Goal: Task Accomplishment & Management: Manage account settings

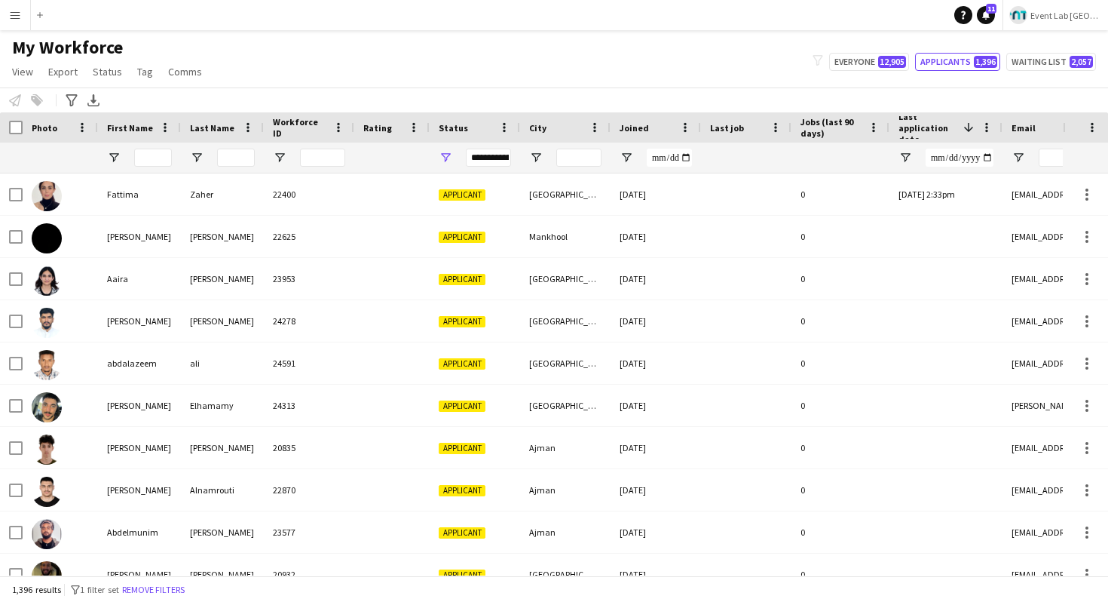
click at [14, 22] on button "Menu" at bounding box center [15, 15] width 30 height 30
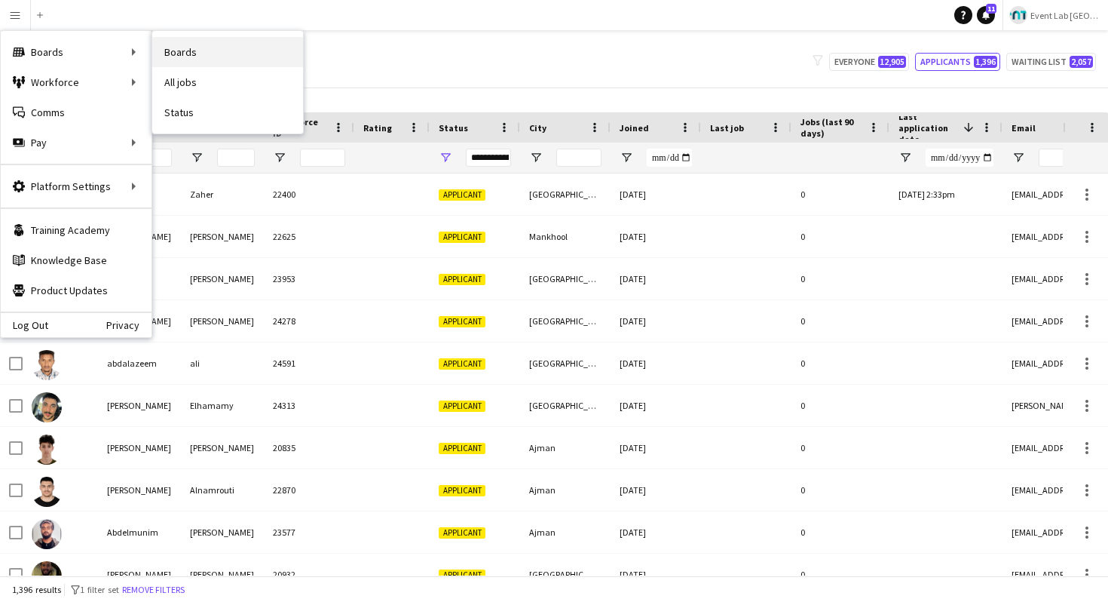
click at [158, 54] on link "Boards" at bounding box center [227, 52] width 151 height 30
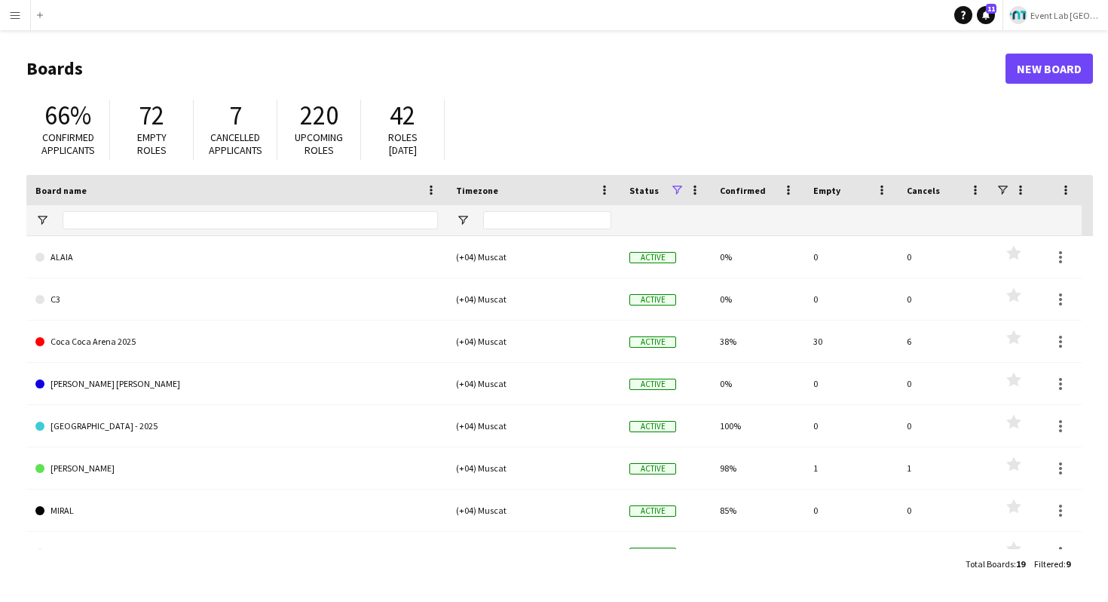
click at [15, 11] on app-icon "Menu" at bounding box center [15, 15] width 12 height 12
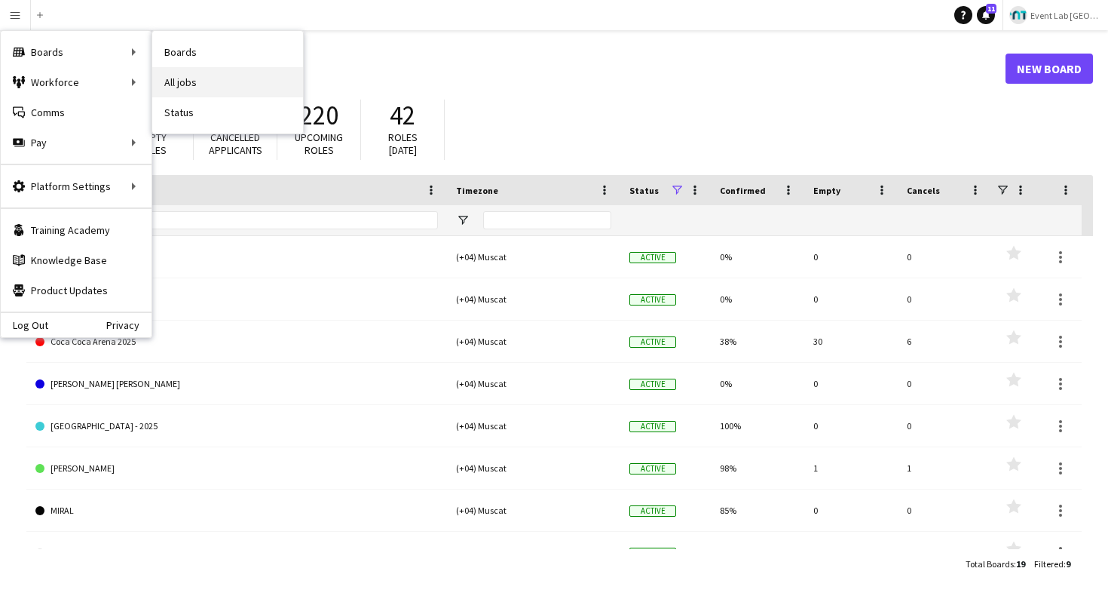
click at [207, 88] on link "All jobs" at bounding box center [227, 82] width 151 height 30
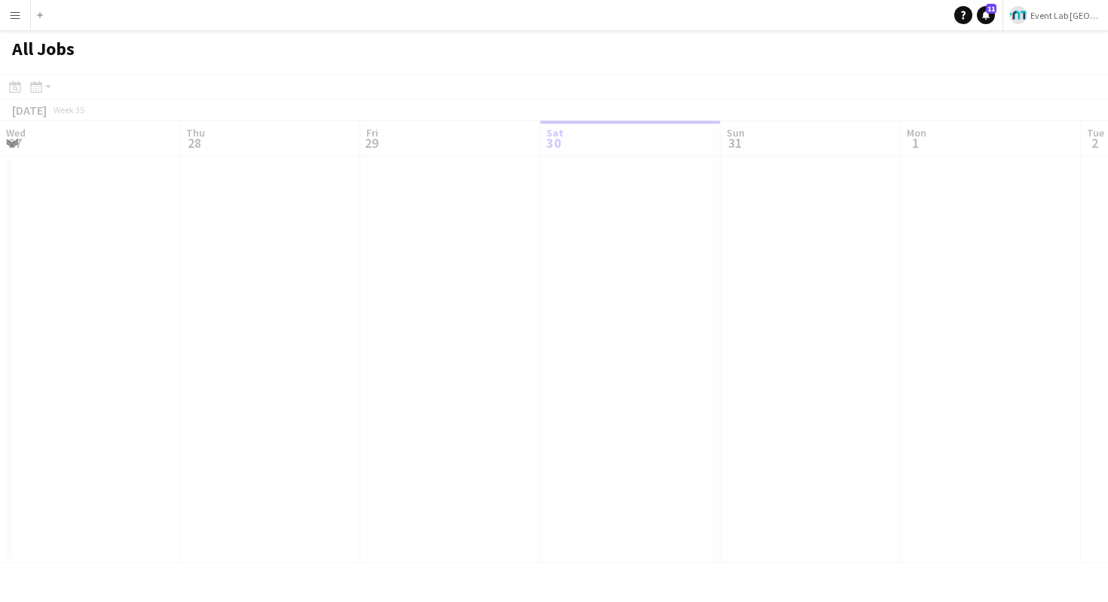
scroll to position [0, 360]
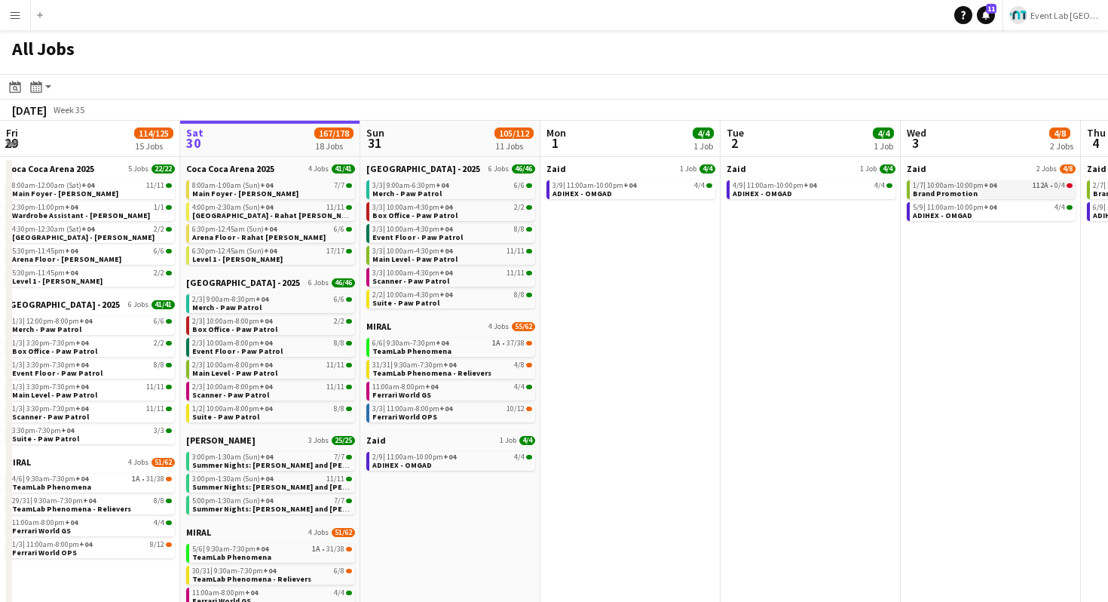
click at [988, 188] on span "+04" at bounding box center [990, 185] width 13 height 10
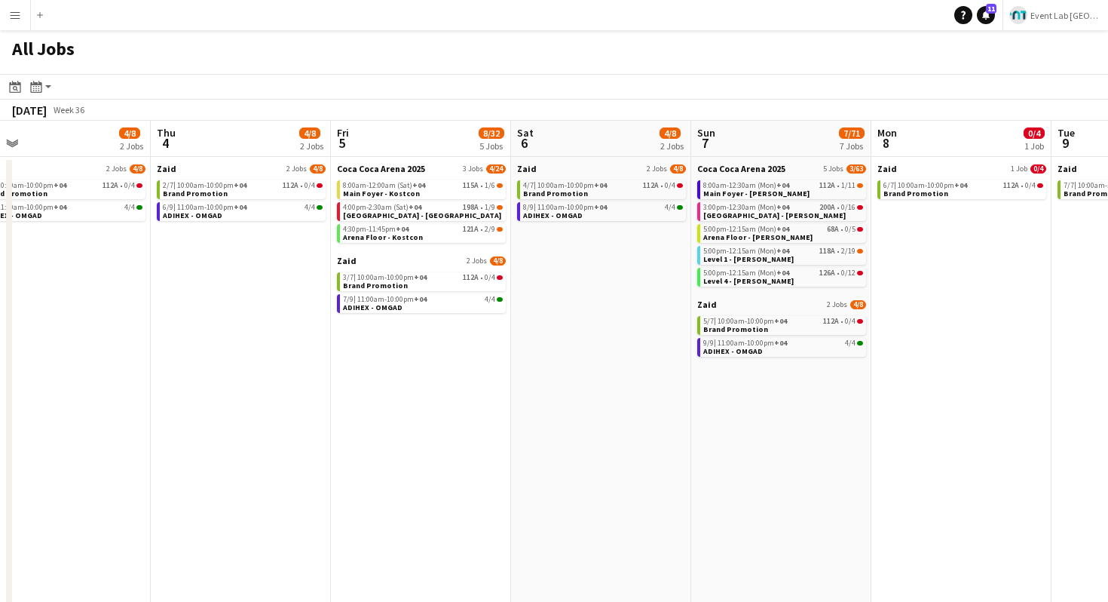
scroll to position [0, 379]
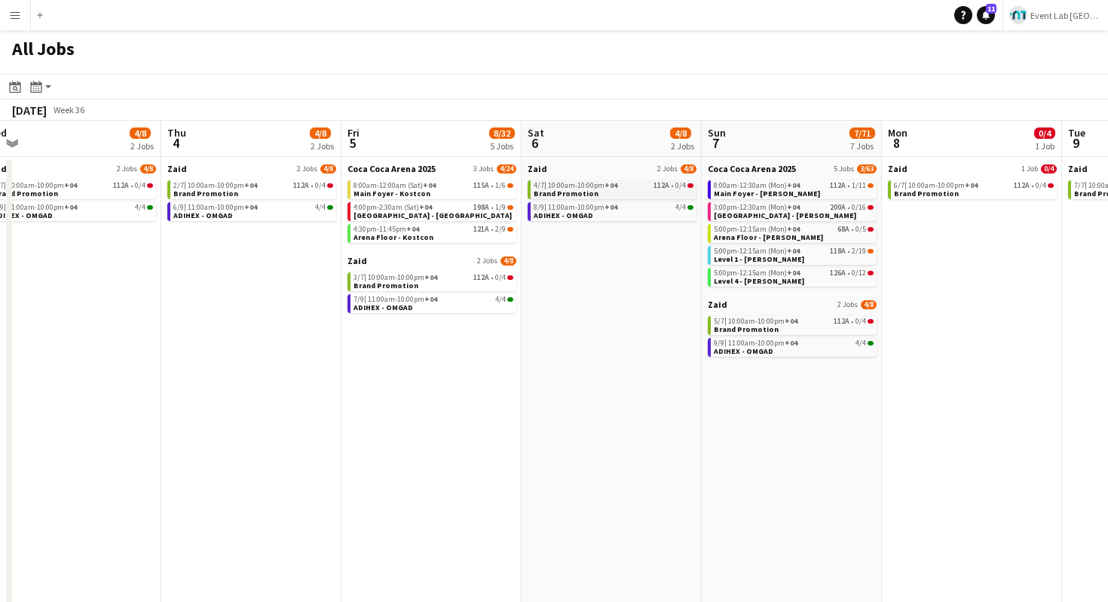
click at [621, 182] on div "4/7 | 10:00am-10:00pm +04 112A • 0/4" at bounding box center [614, 186] width 160 height 8
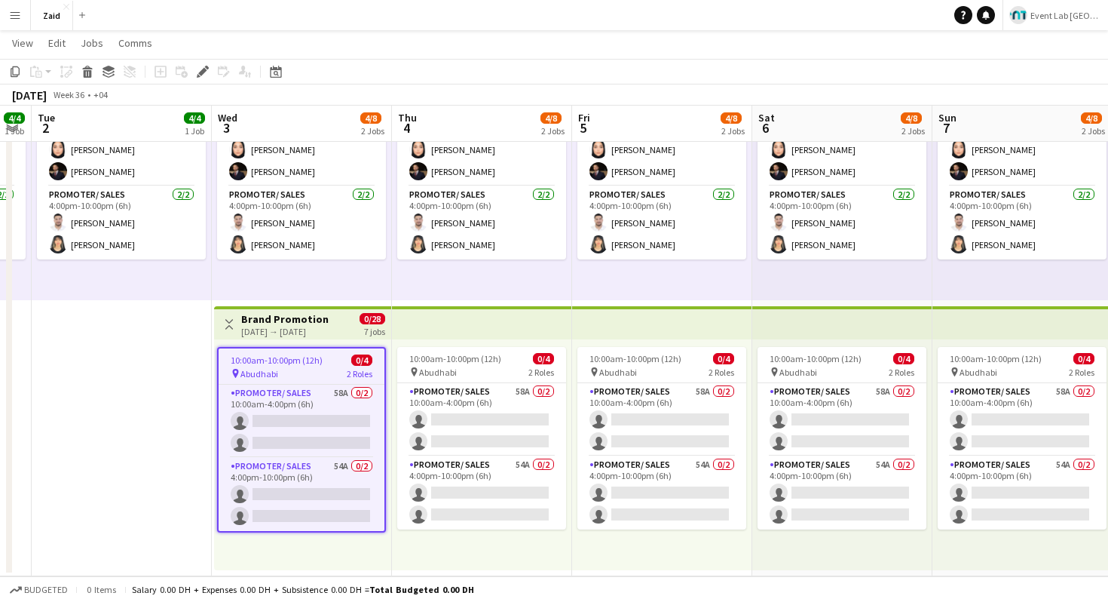
scroll to position [0, 669]
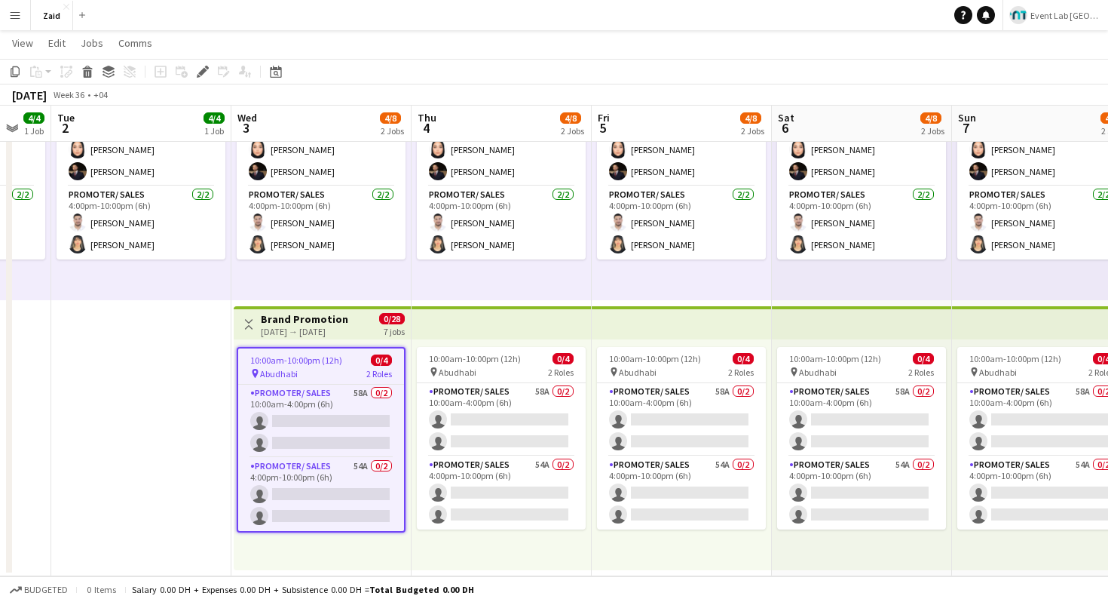
click at [334, 359] on span "10:00am-10:00pm (12h)" at bounding box center [296, 359] width 92 height 11
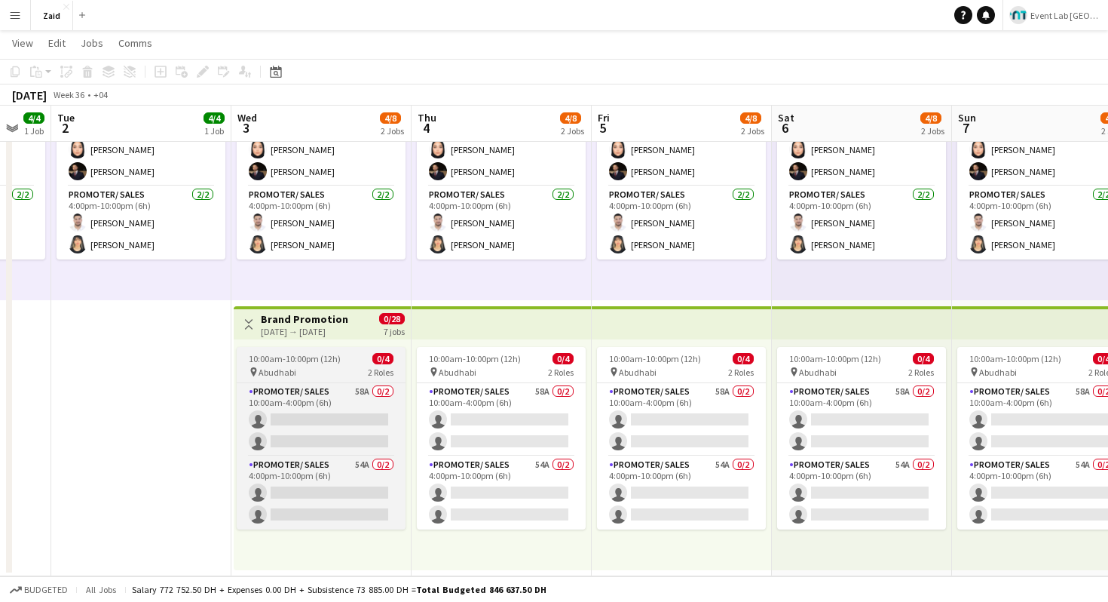
click at [359, 354] on div "10:00am-10:00pm (12h) 0/4" at bounding box center [321, 358] width 169 height 11
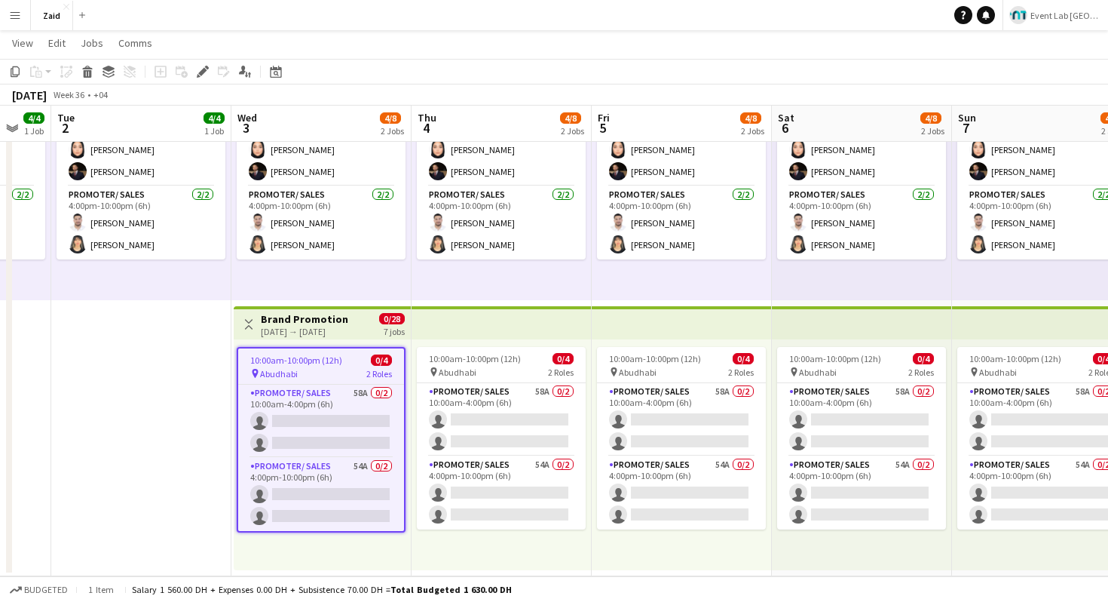
click at [348, 317] on h3 "Brand Promotion" at bounding box center [304, 319] width 87 height 14
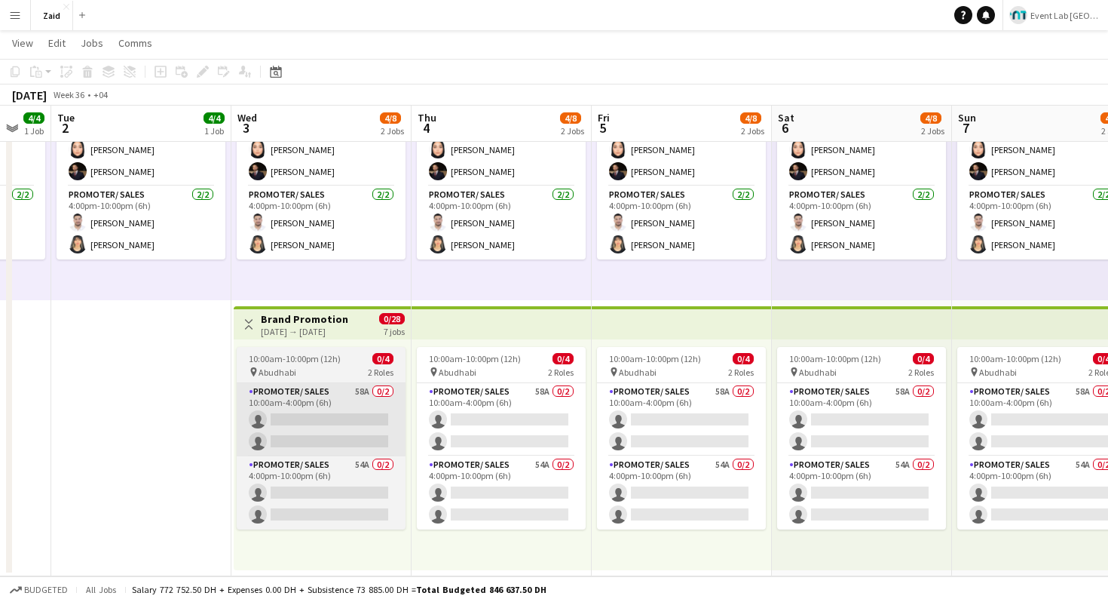
click at [332, 384] on app-card-role "Promoter/ Sales 58A 0/2 10:00am-4:00pm (6h) single-neutral-actions single-neutr…" at bounding box center [321, 419] width 169 height 73
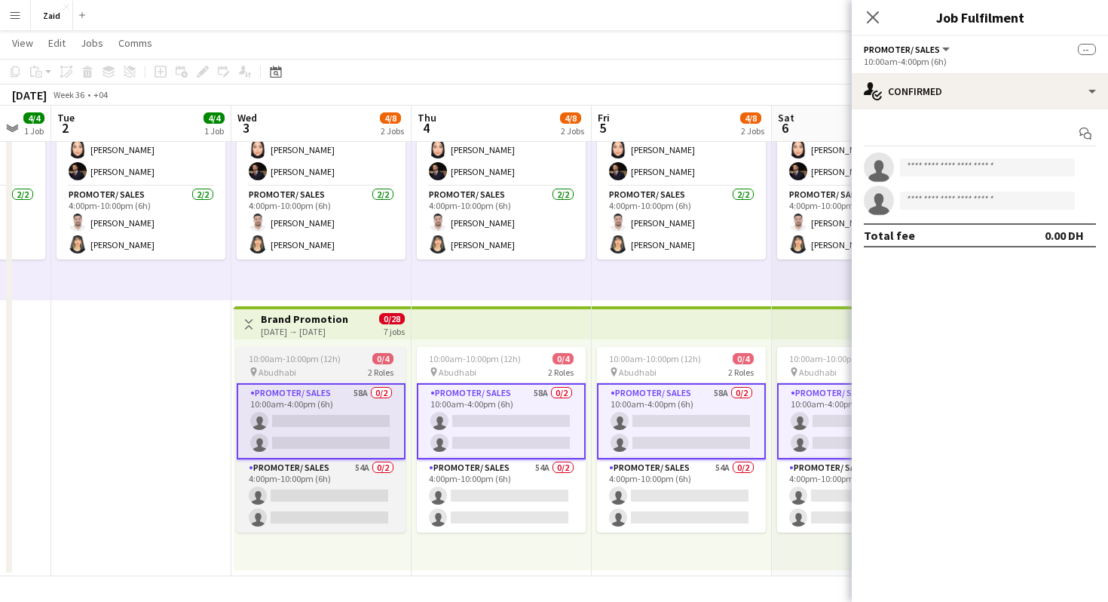
click at [345, 364] on app-job-card "10:00am-10:00pm (12h) 0/4 pin Abudhabi 2 Roles Promoter/ Sales 58A 0/2 10:00am-…" at bounding box center [321, 439] width 169 height 185
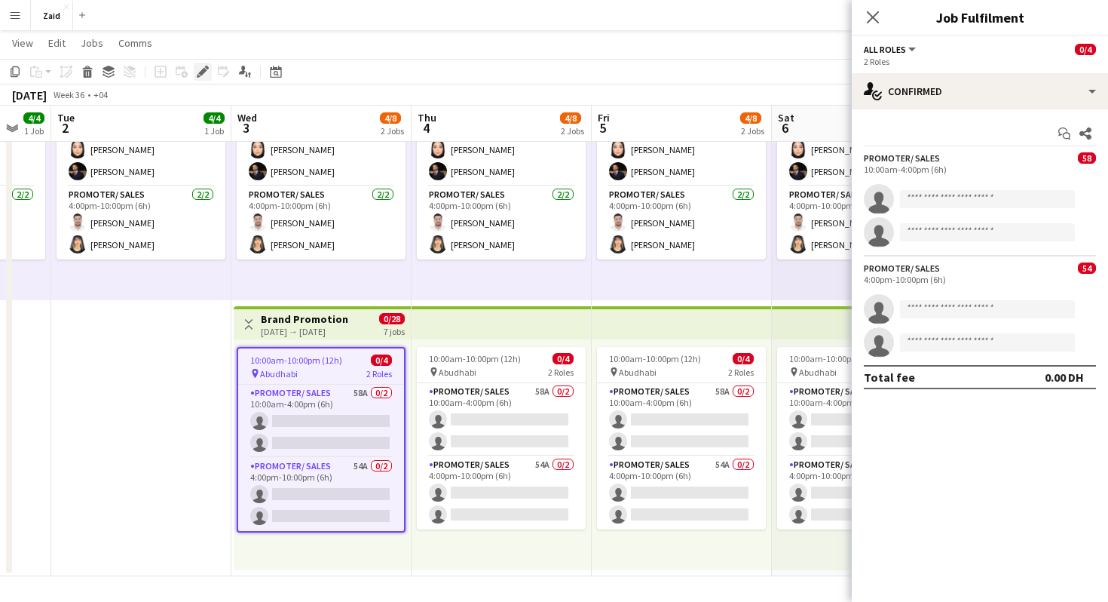
click at [205, 73] on icon "Edit" at bounding box center [203, 72] width 12 height 12
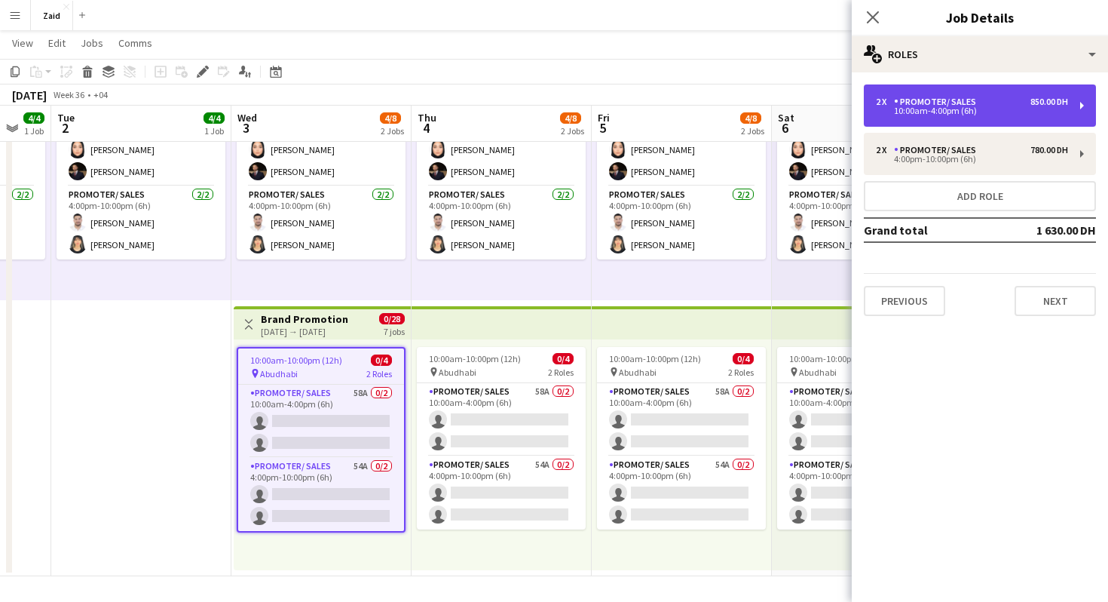
click at [1031, 105] on div "850.00 DH" at bounding box center [1050, 102] width 38 height 11
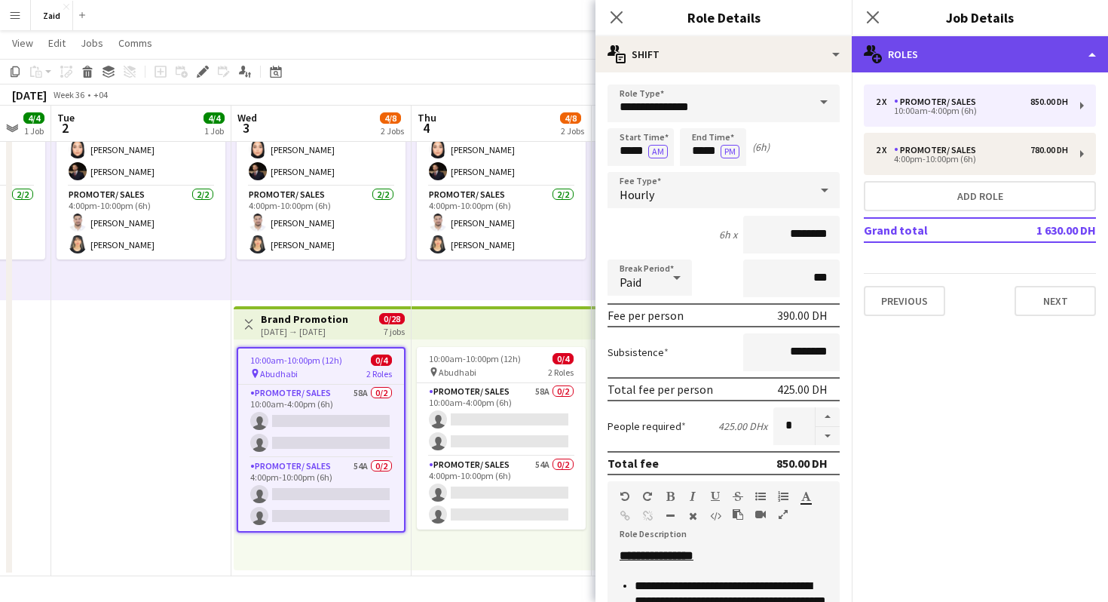
click at [970, 47] on div "multiple-users-add Roles" at bounding box center [980, 54] width 256 height 36
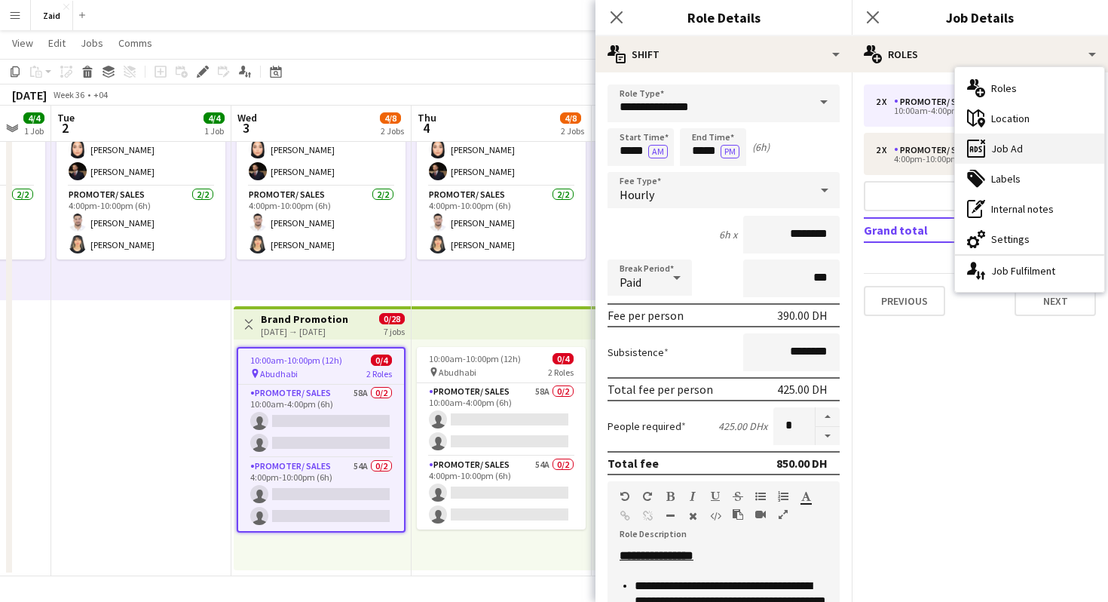
click at [1003, 142] on div "ads-window Job Ad" at bounding box center [1029, 148] width 149 height 30
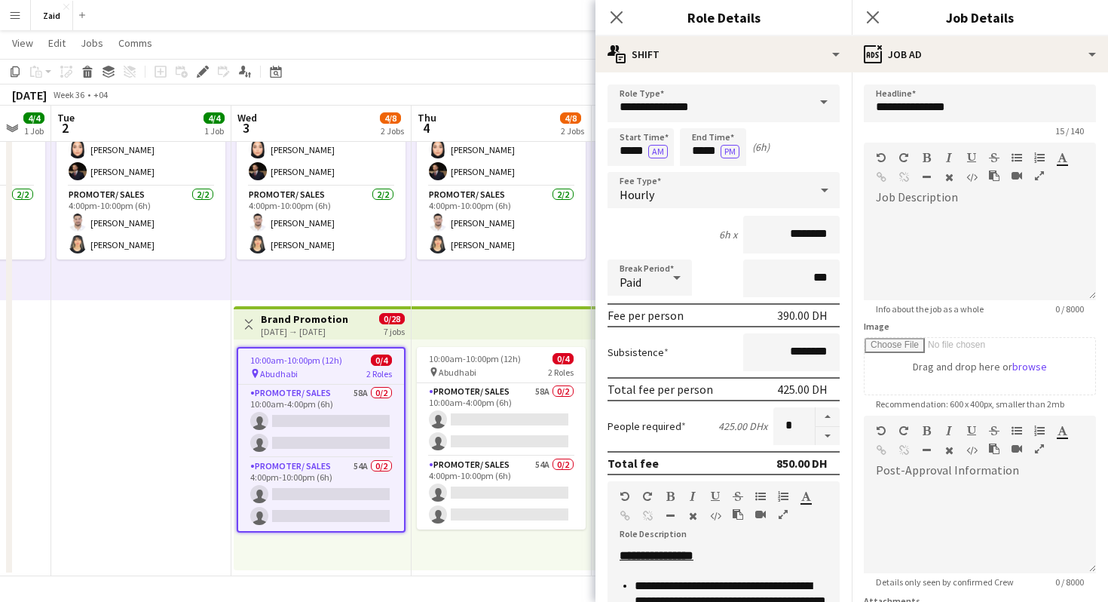
scroll to position [2, 0]
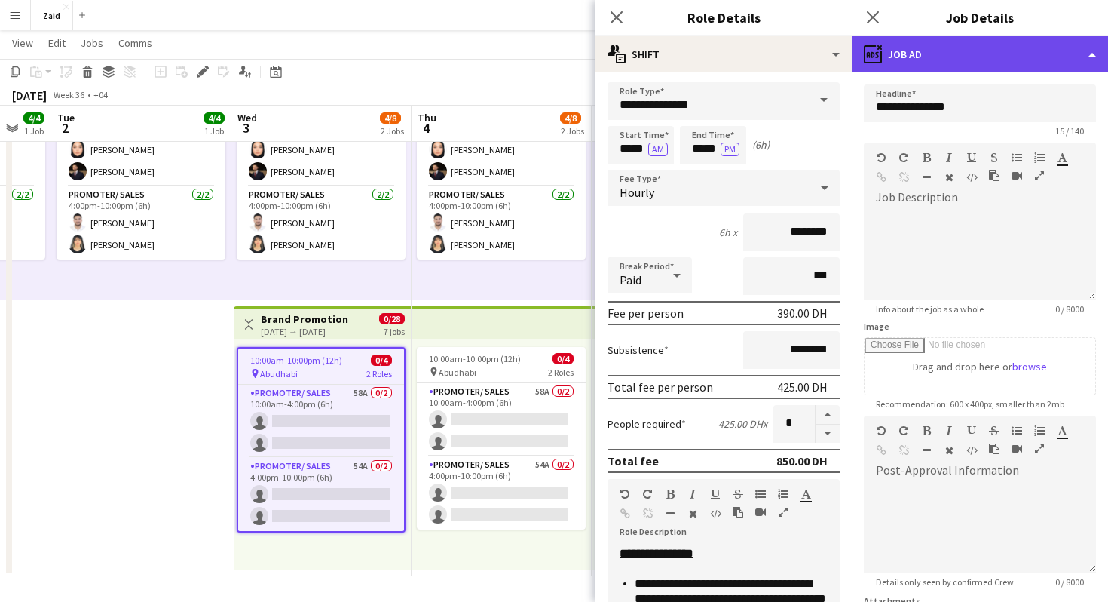
click at [983, 57] on div "ads-window Job Ad" at bounding box center [980, 54] width 256 height 36
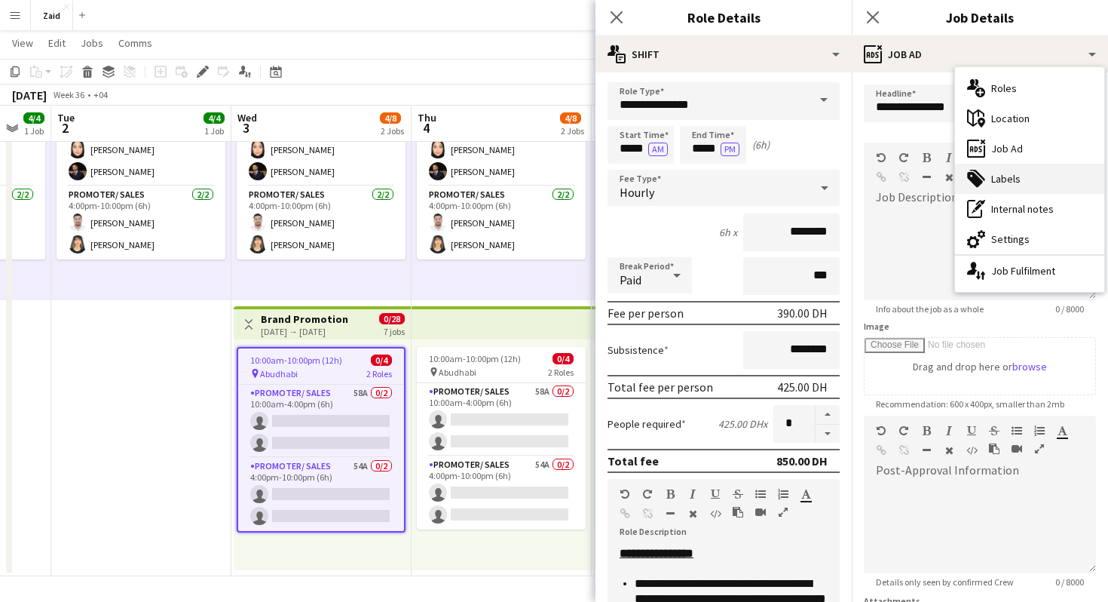
click at [1005, 191] on div "tags-double Labels" at bounding box center [1029, 179] width 149 height 30
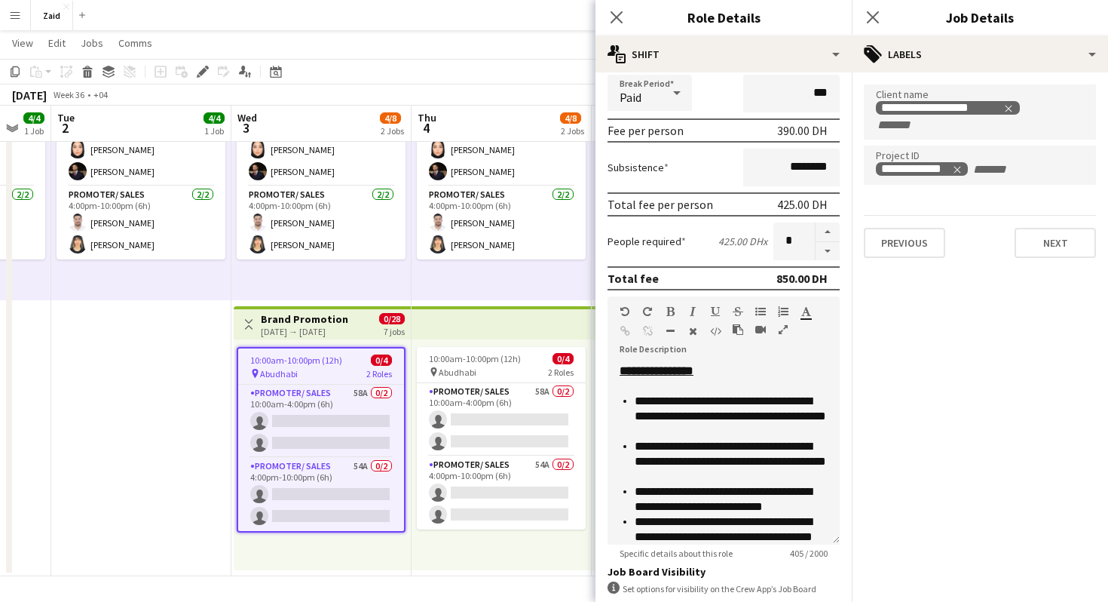
scroll to position [0, 0]
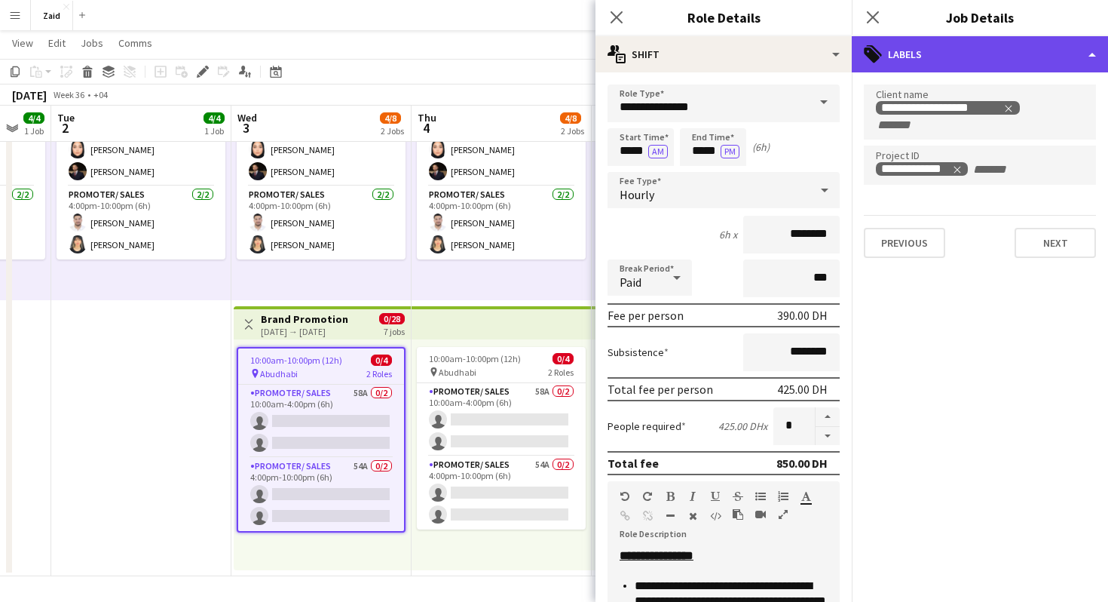
click at [911, 64] on div "tags-double Labels" at bounding box center [980, 54] width 256 height 36
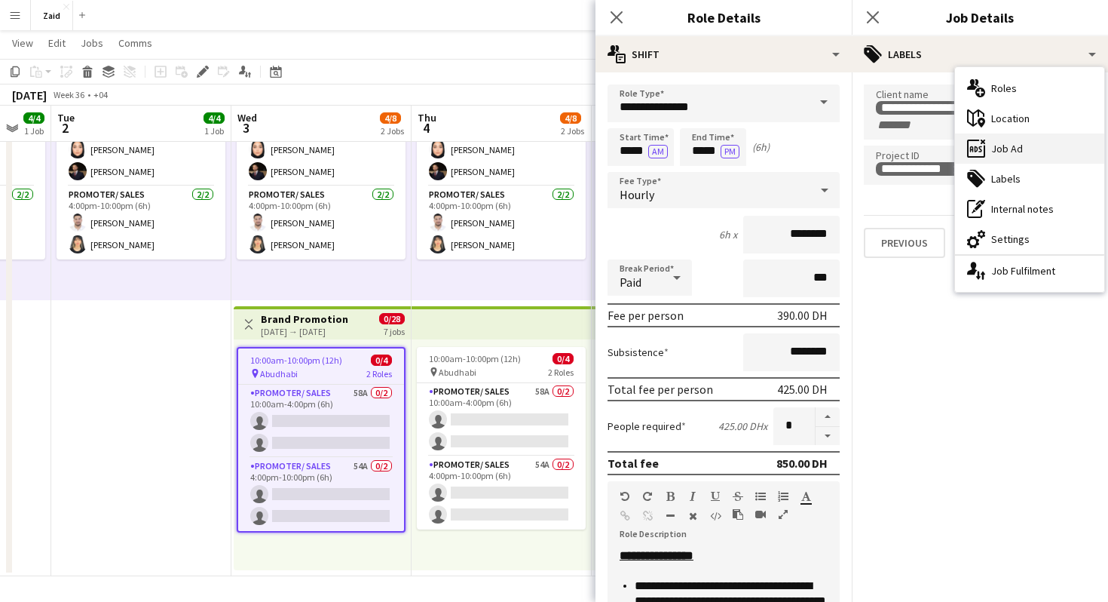
click at [1000, 151] on div "ads-window Job Ad" at bounding box center [1029, 148] width 149 height 30
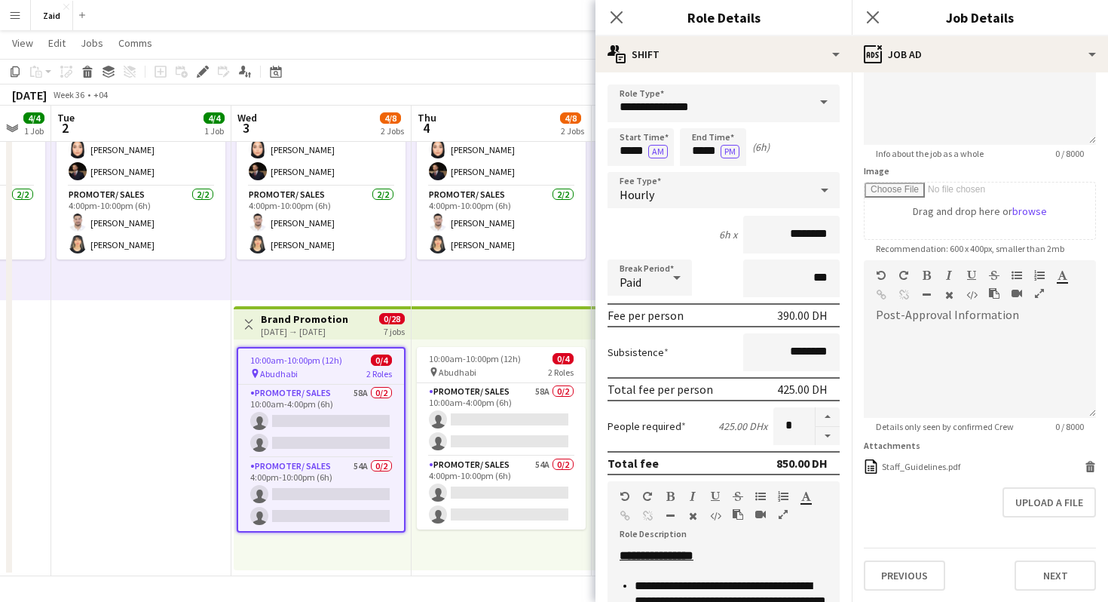
scroll to position [375, 0]
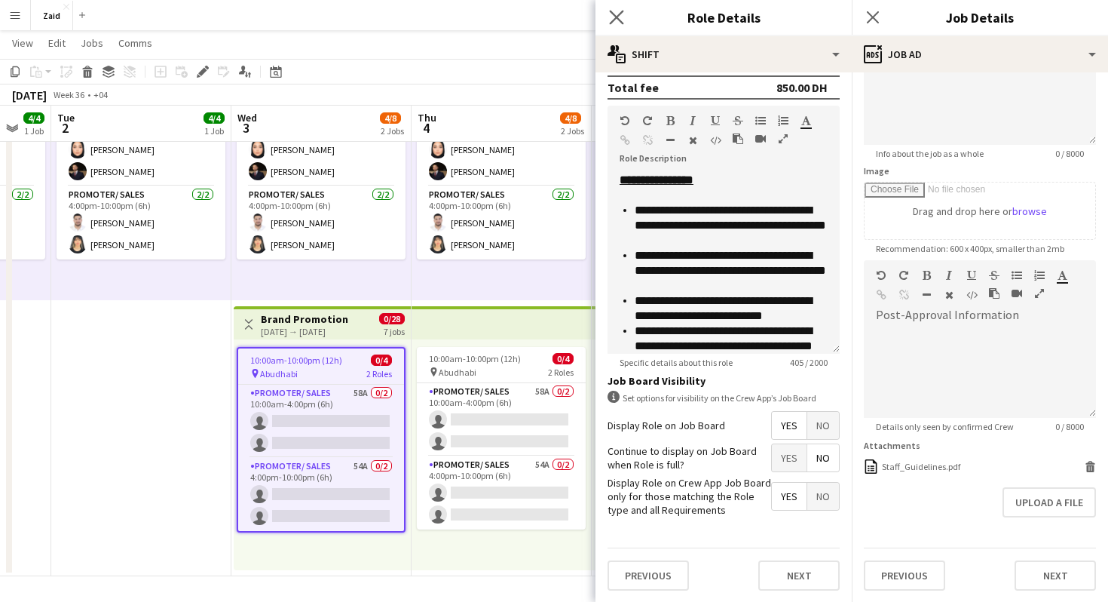
click at [617, 11] on icon "Close pop-in" at bounding box center [616, 17] width 14 height 14
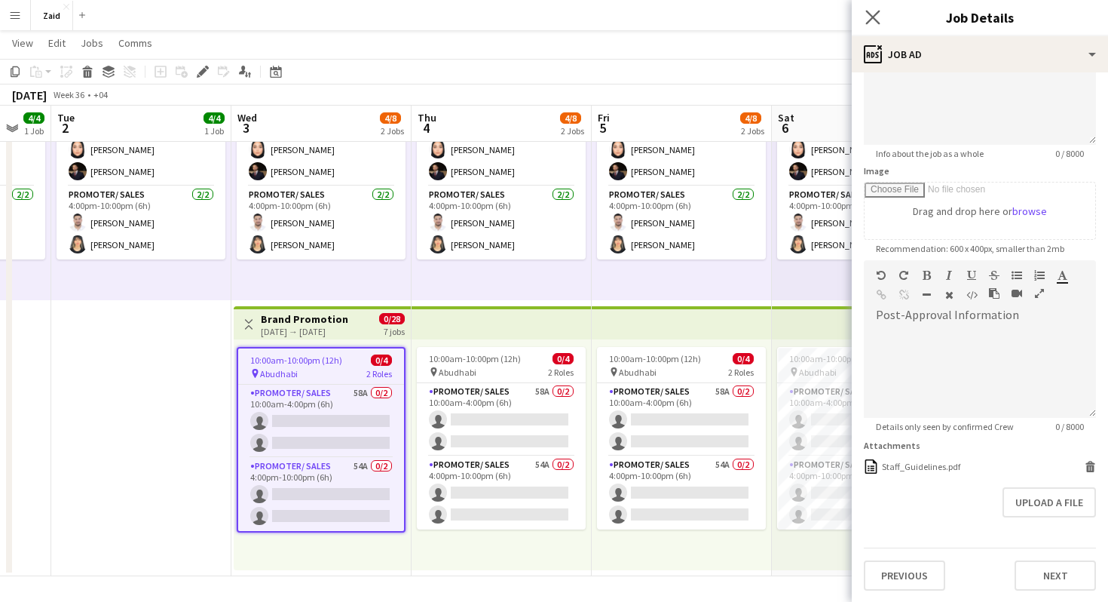
click at [872, 9] on app-icon "Close pop-in" at bounding box center [873, 18] width 22 height 22
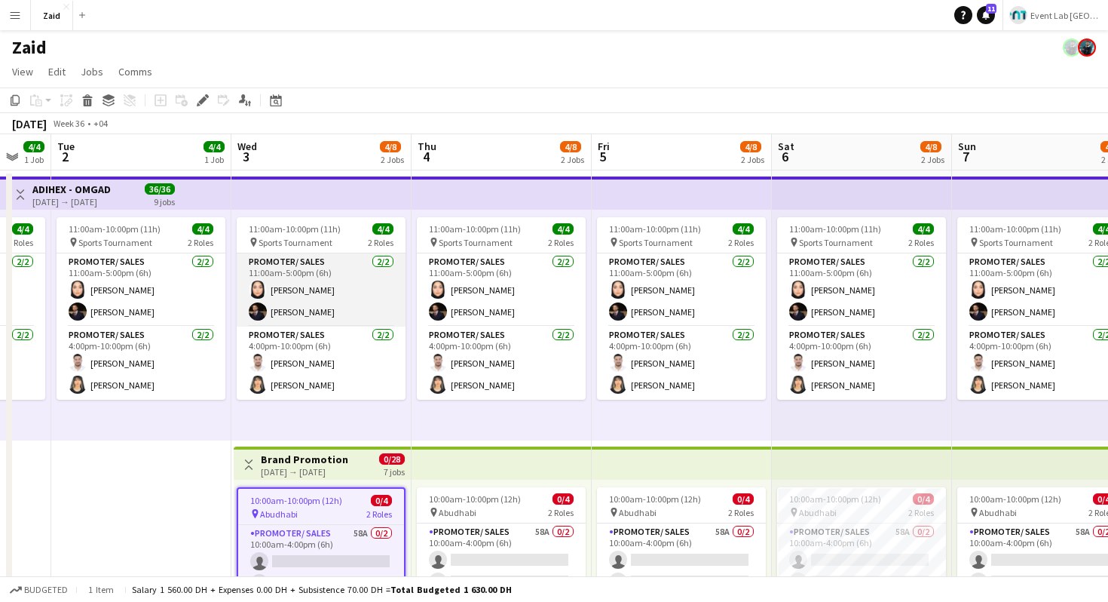
scroll to position [139, 0]
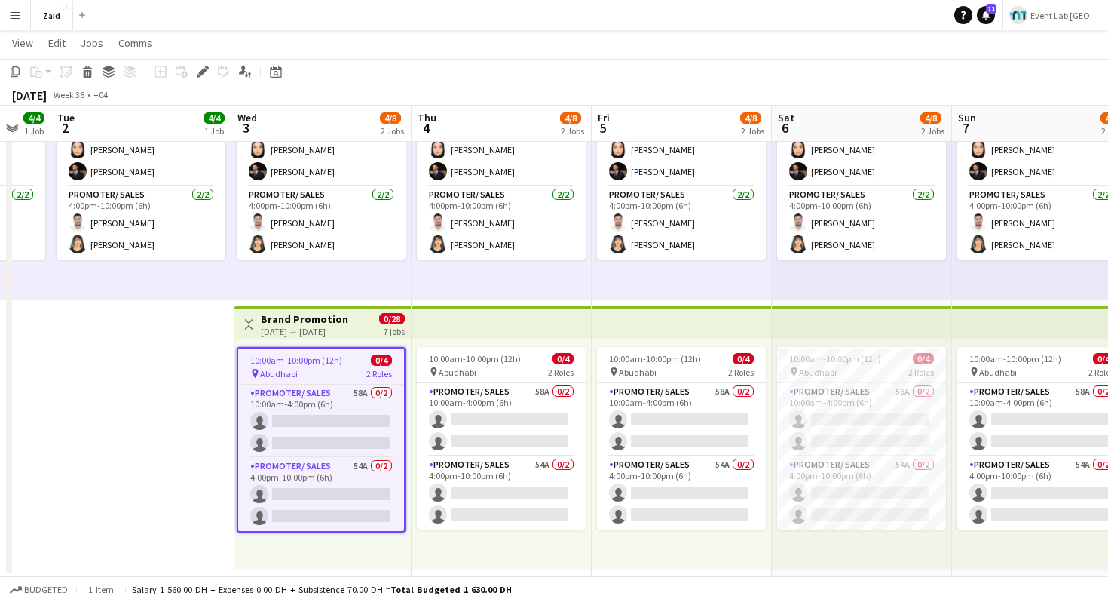
click at [15, 28] on button "Menu" at bounding box center [15, 15] width 30 height 30
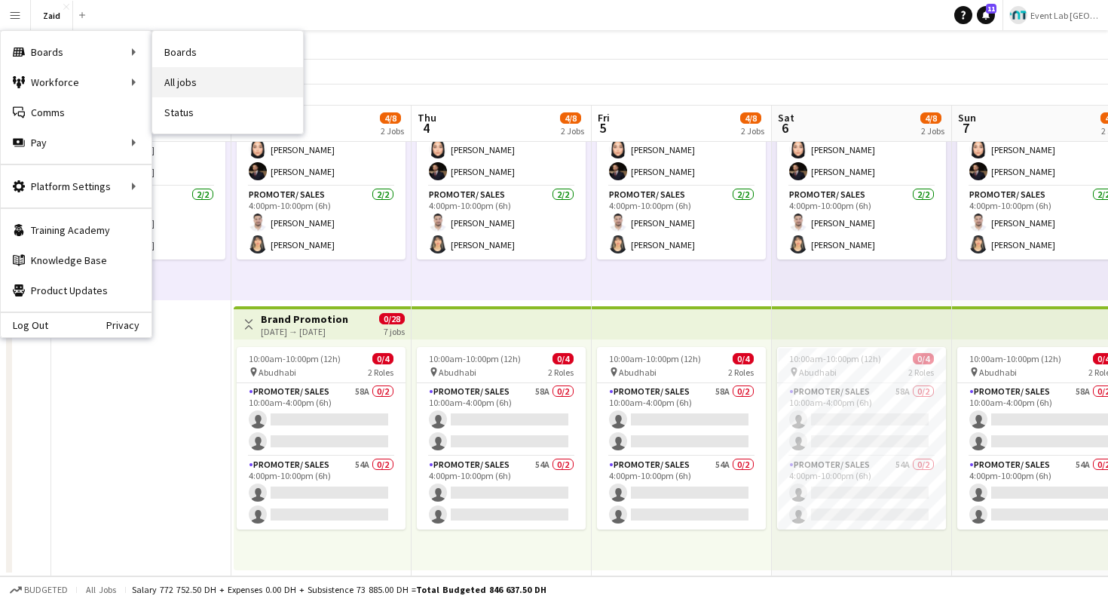
click at [170, 81] on link "All jobs" at bounding box center [227, 82] width 151 height 30
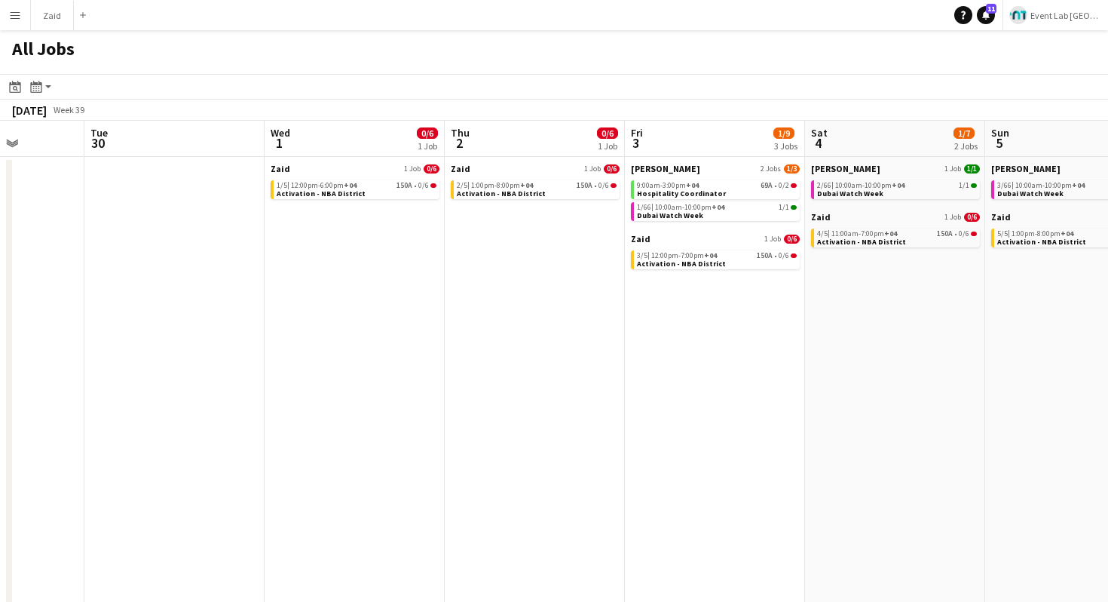
scroll to position [0, 478]
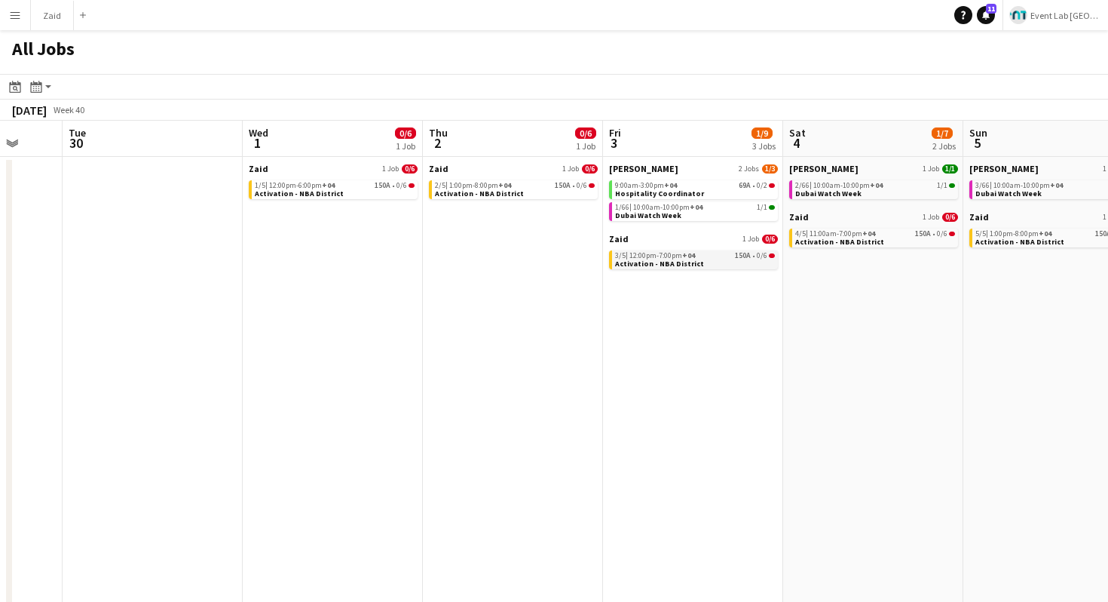
click at [707, 257] on div "3/5 | 12:00pm-7:00pm +04 150A • 0/6" at bounding box center [695, 256] width 160 height 8
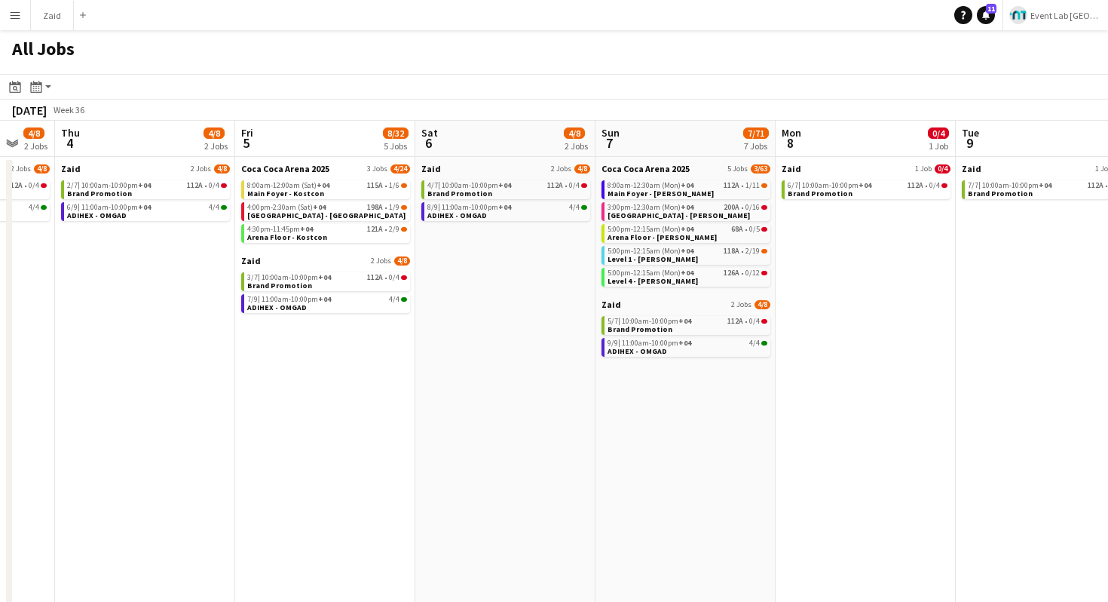
scroll to position [0, 302]
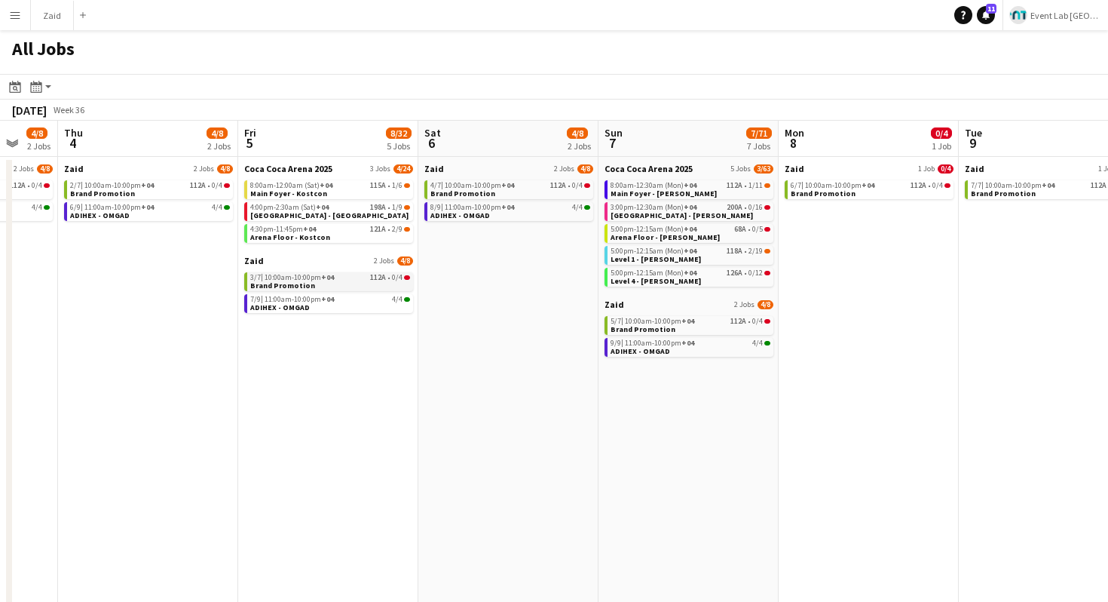
click at [347, 277] on div "3/7 | 10:00am-10:00pm +04 112A • 0/4" at bounding box center [330, 278] width 160 height 8
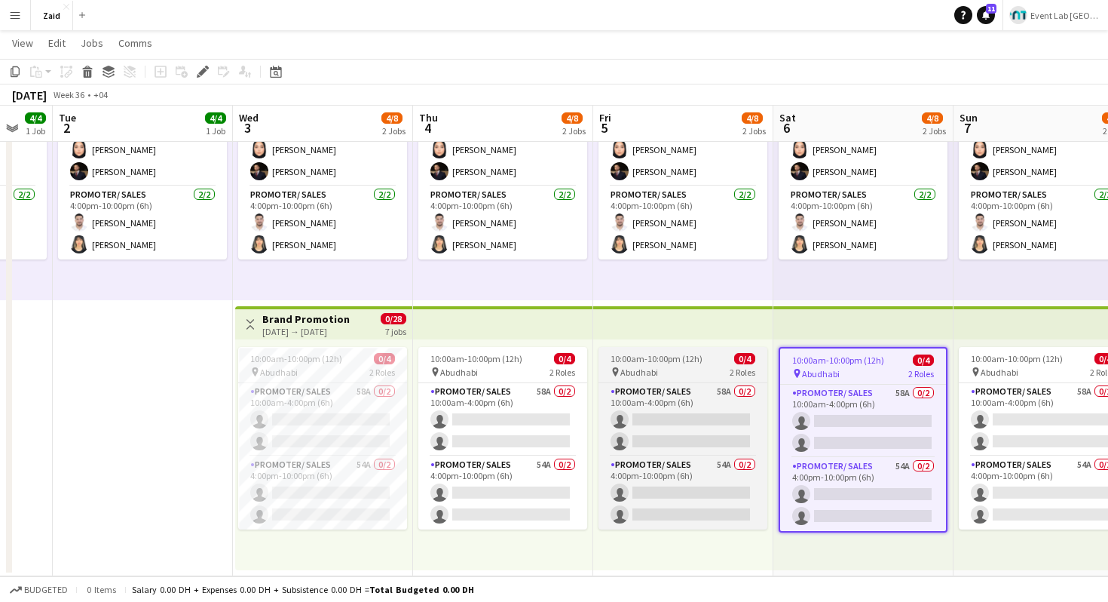
scroll to position [0, 464]
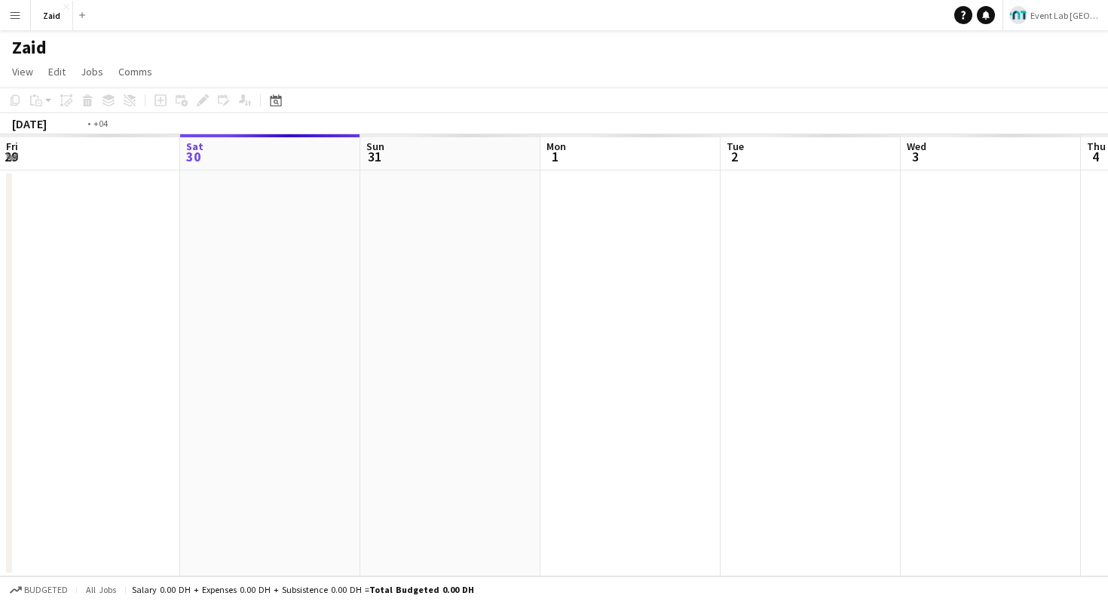
scroll to position [0, 519]
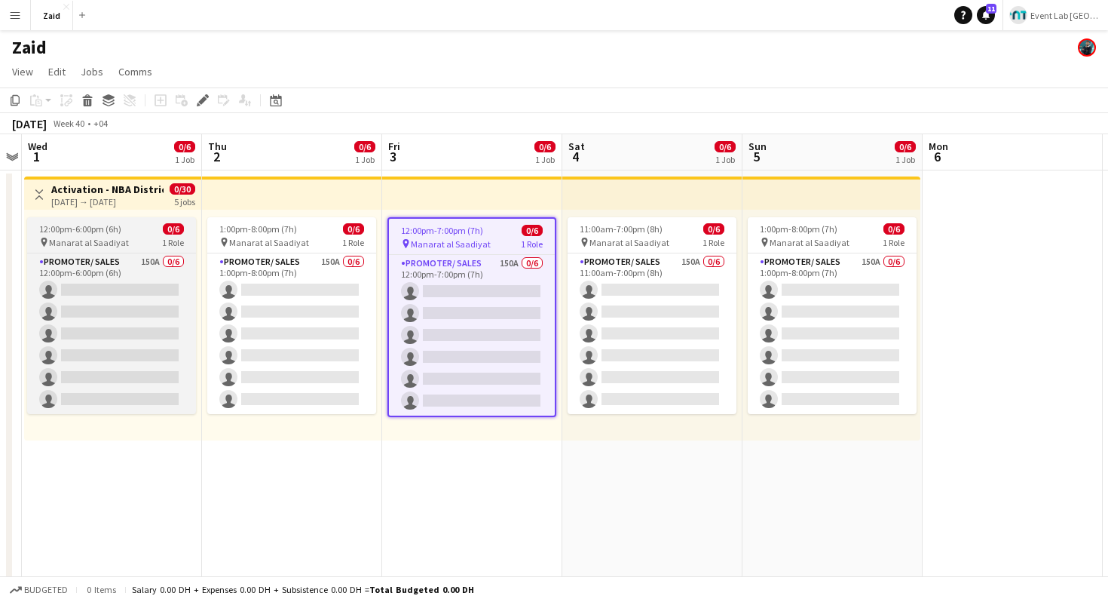
click at [146, 240] on div "pin Manarat al Saadiyat 1 Role" at bounding box center [111, 242] width 169 height 12
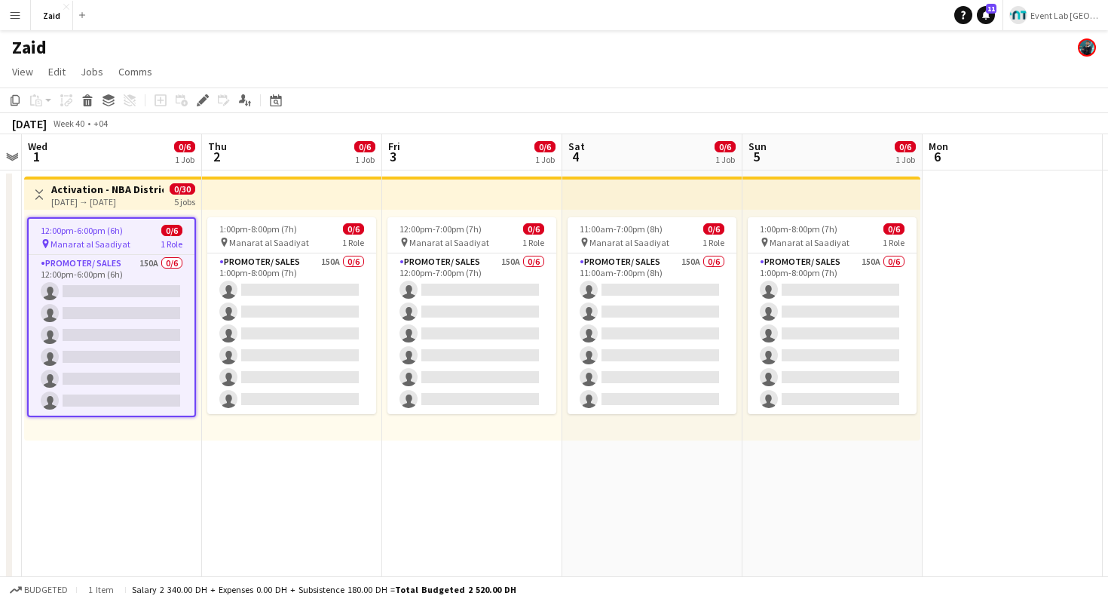
click at [101, 207] on app-top-bar "Toggle View Activation - NBA District 01-10-2025 → 05-10-2025 0/30 5 jobs" at bounding box center [112, 192] width 177 height 33
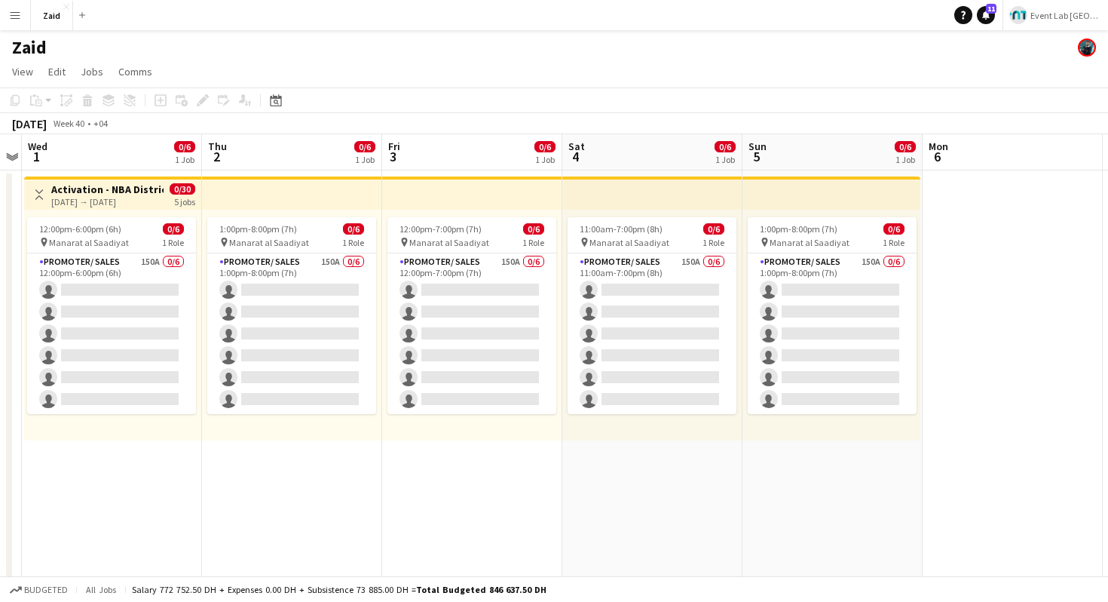
click at [136, 195] on h3 "Activation - NBA District" at bounding box center [107, 189] width 112 height 14
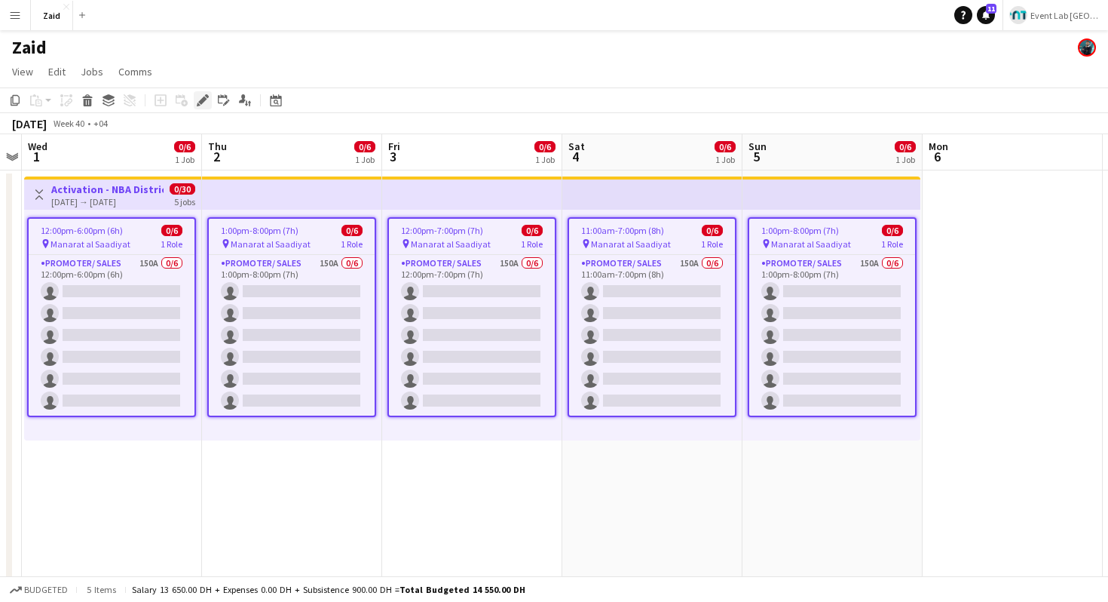
click at [207, 102] on icon "Edit" at bounding box center [203, 100] width 12 height 12
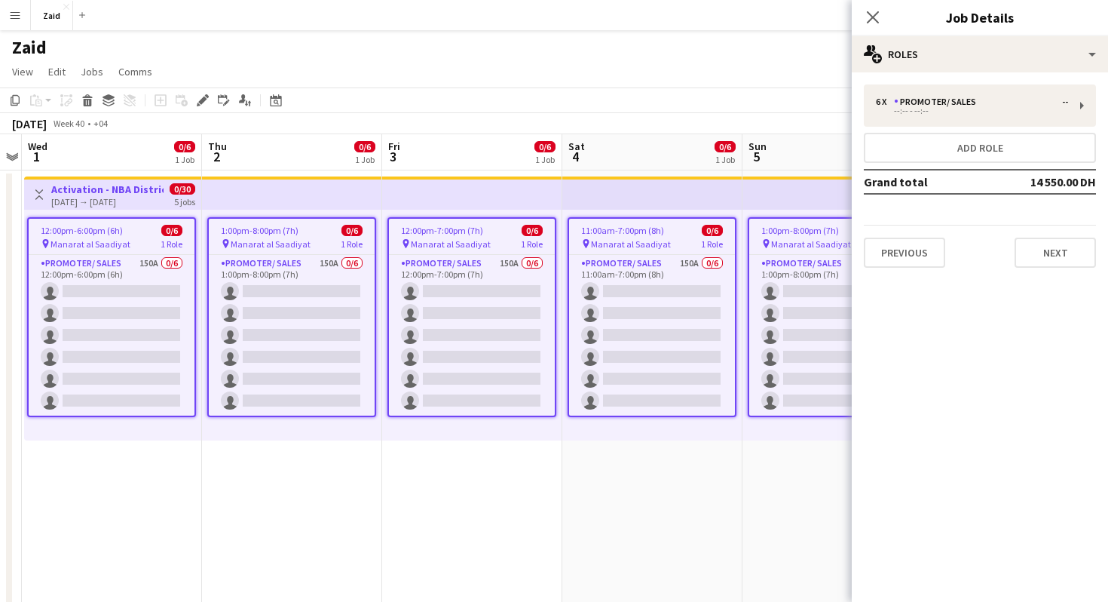
click at [131, 244] on div "pin Manarat al Saadiyat 1 Role" at bounding box center [112, 243] width 166 height 12
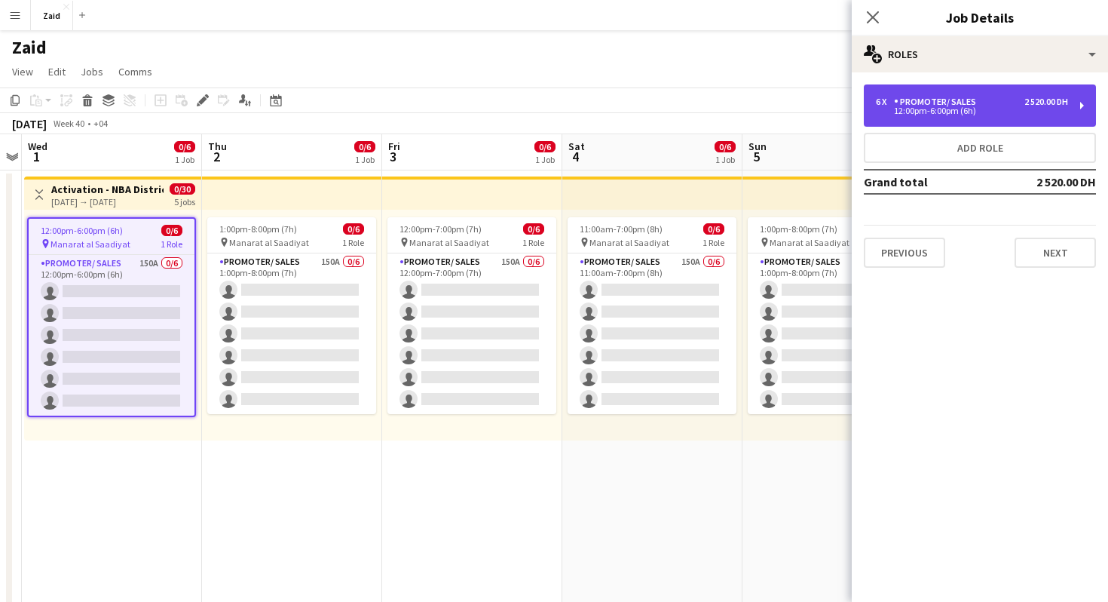
click at [1009, 104] on div "6 x Promoter/ Sales 2 520.00 DH" at bounding box center [972, 102] width 192 height 11
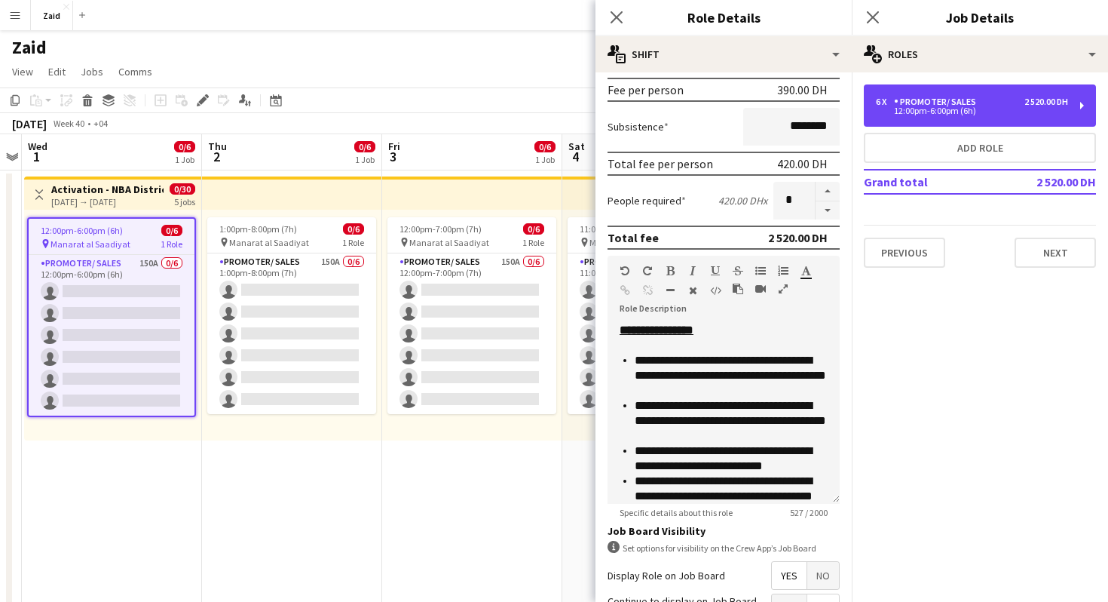
scroll to position [0, 0]
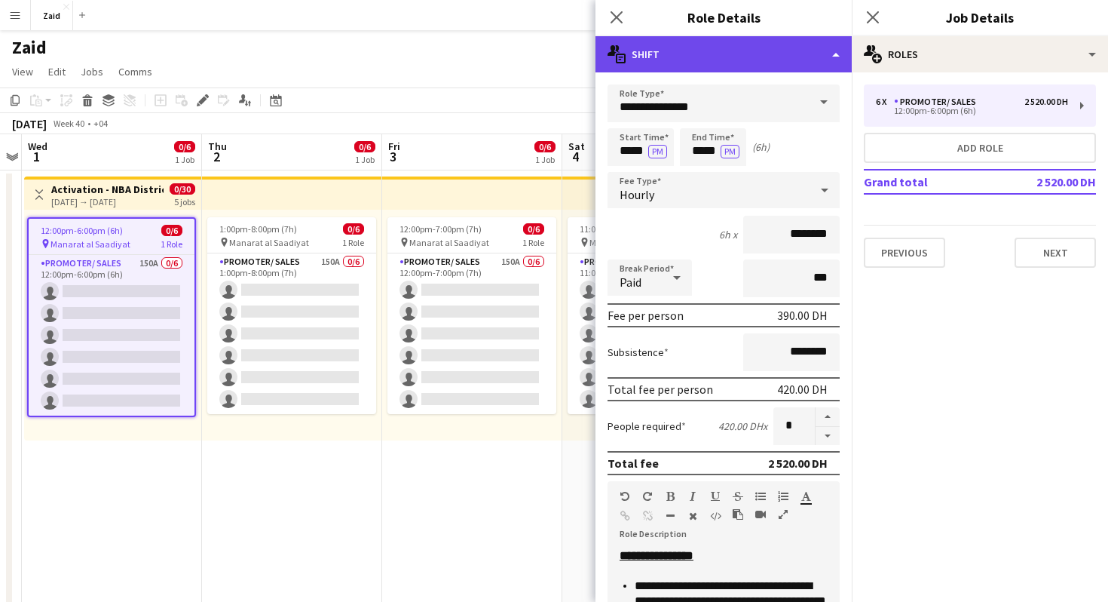
click at [821, 44] on div "multiple-actions-text Shift" at bounding box center [724, 54] width 256 height 36
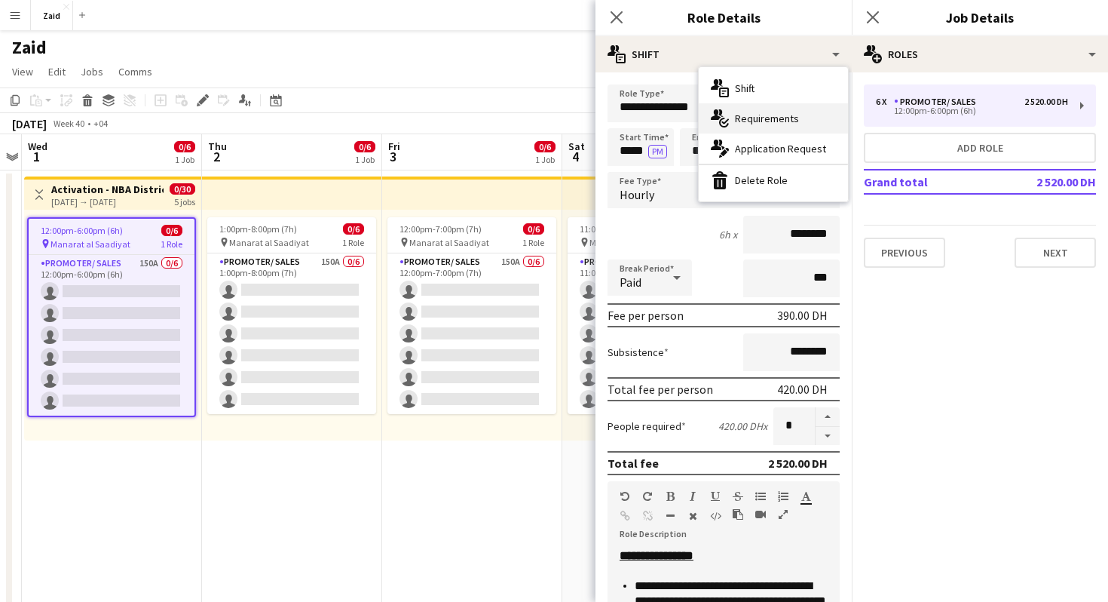
click at [765, 118] on div "multiple-actions-check-2 Requirements" at bounding box center [773, 118] width 149 height 30
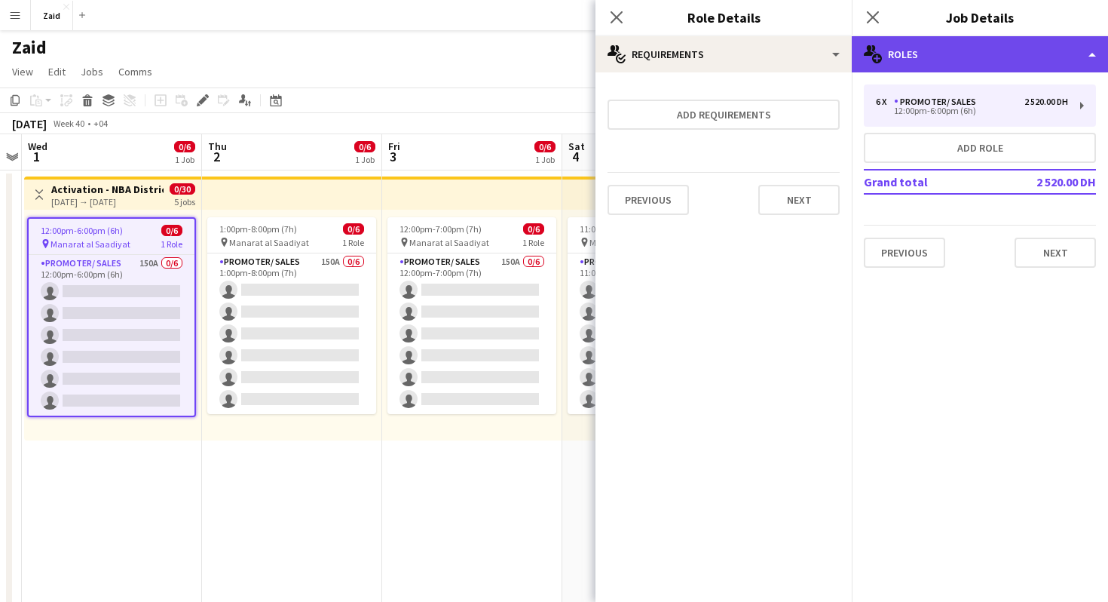
click at [918, 45] on div "multiple-users-add Roles" at bounding box center [980, 54] width 256 height 36
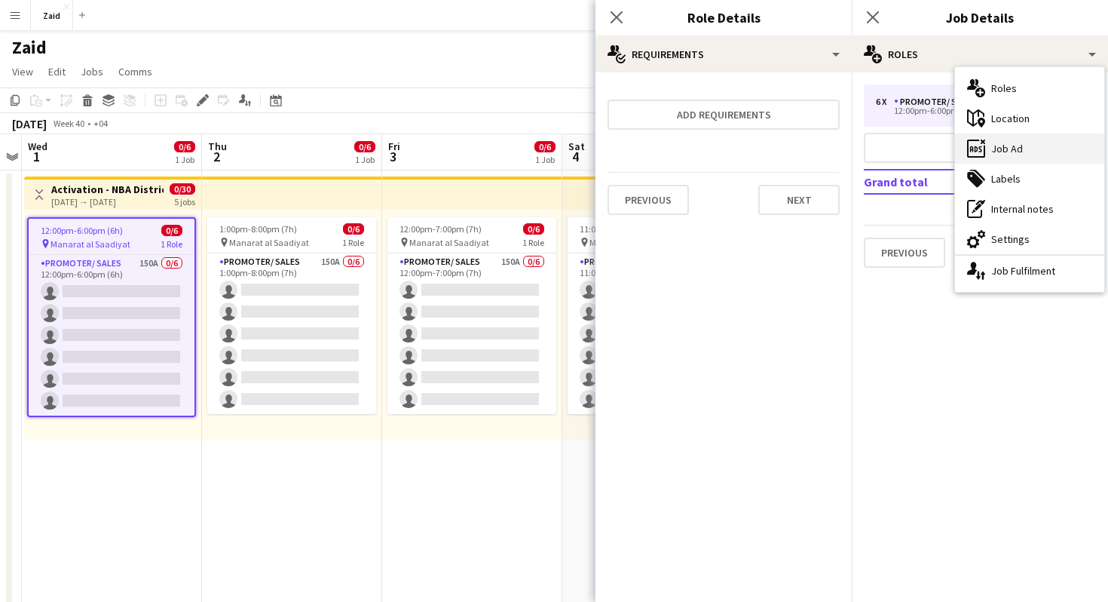
click at [994, 161] on div "ads-window Job Ad" at bounding box center [1029, 148] width 149 height 30
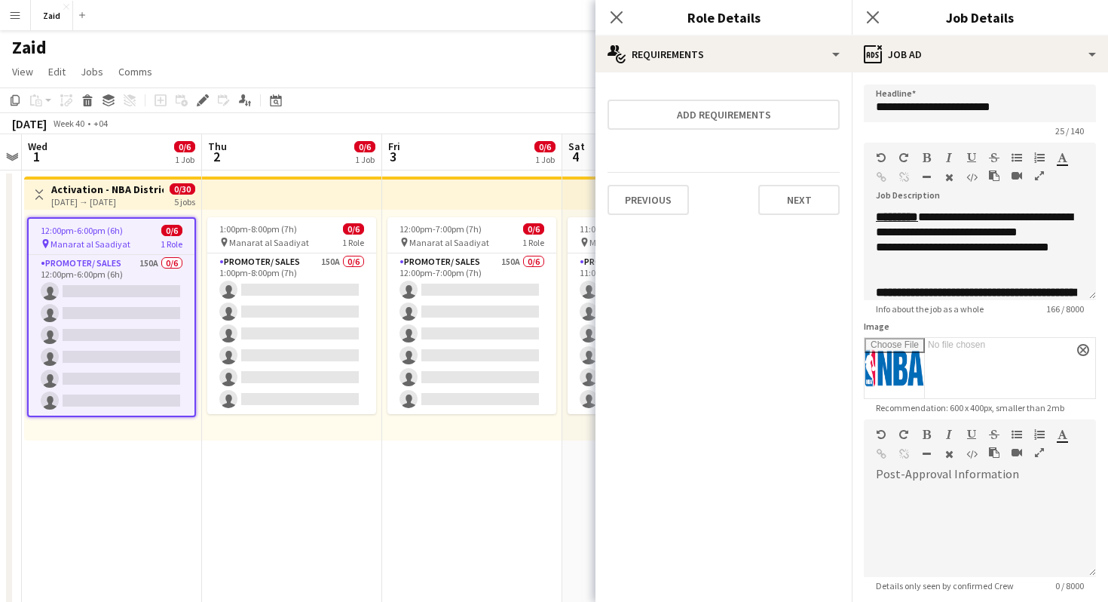
click at [612, 29] on div "Close pop-in" at bounding box center [617, 17] width 42 height 35
click at [611, 22] on icon at bounding box center [616, 17] width 14 height 14
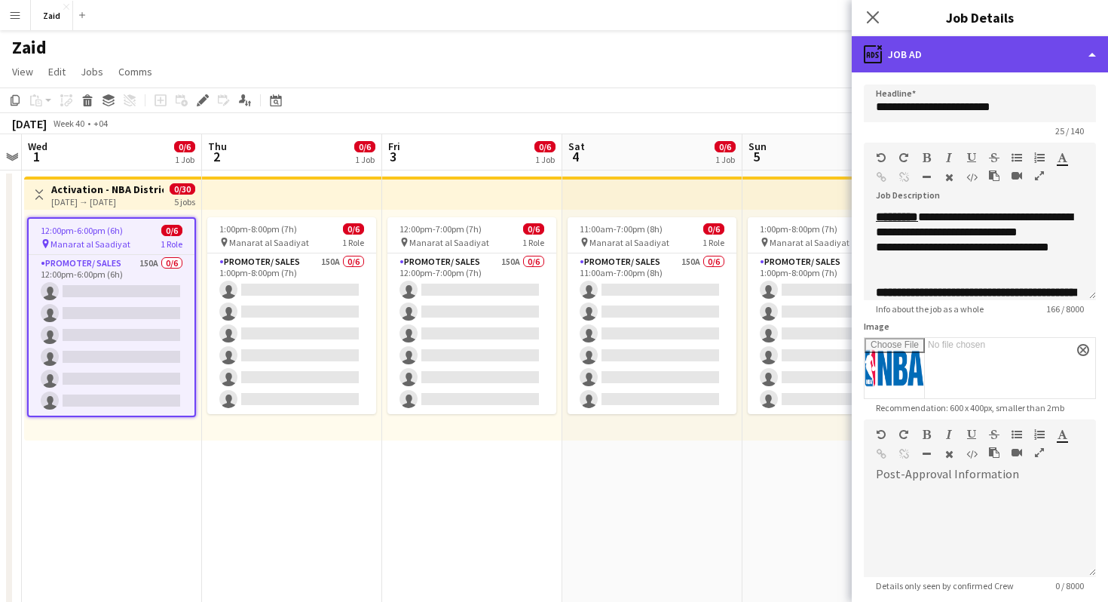
click at [914, 65] on div "ads-window Job Ad" at bounding box center [980, 54] width 256 height 36
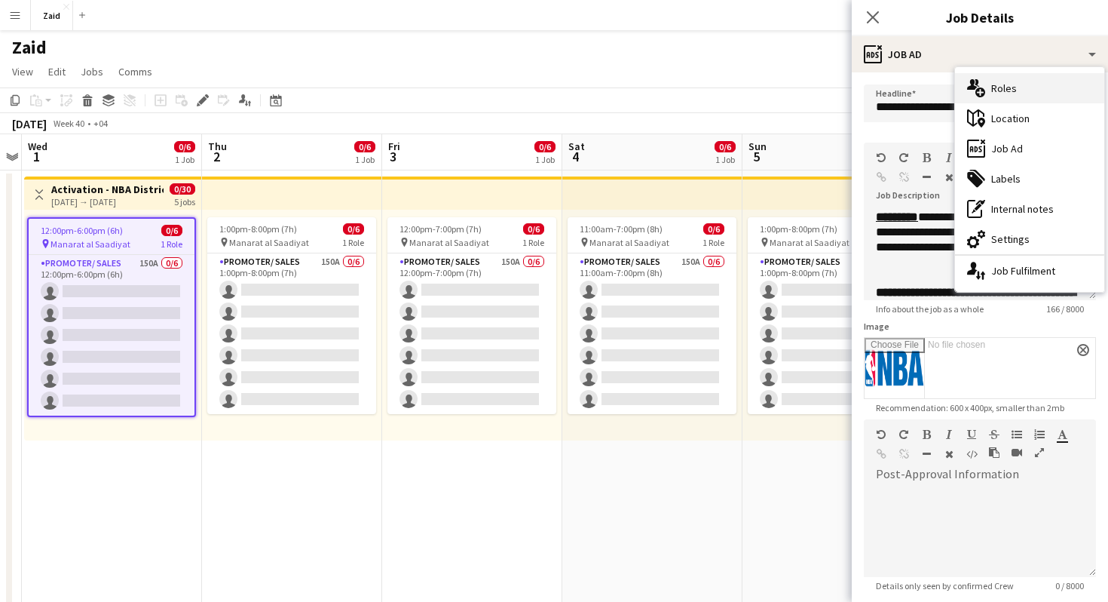
click at [970, 83] on icon "multiple-users-add" at bounding box center [976, 88] width 18 height 18
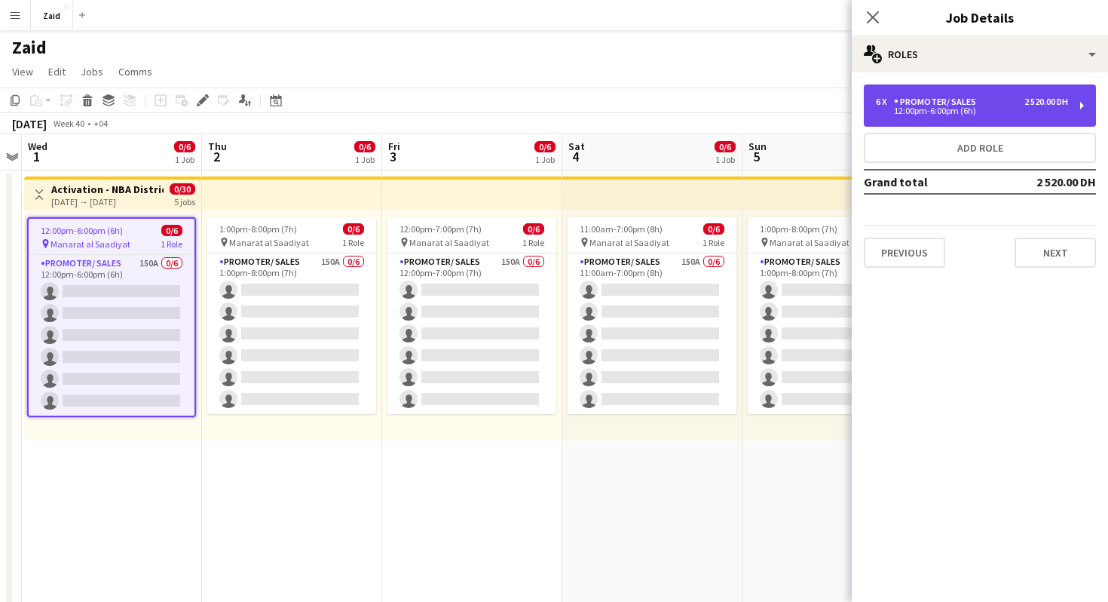
click at [947, 92] on div "6 x Promoter/ Sales 2 520.00 DH 12:00pm-6:00pm (6h)" at bounding box center [980, 105] width 232 height 42
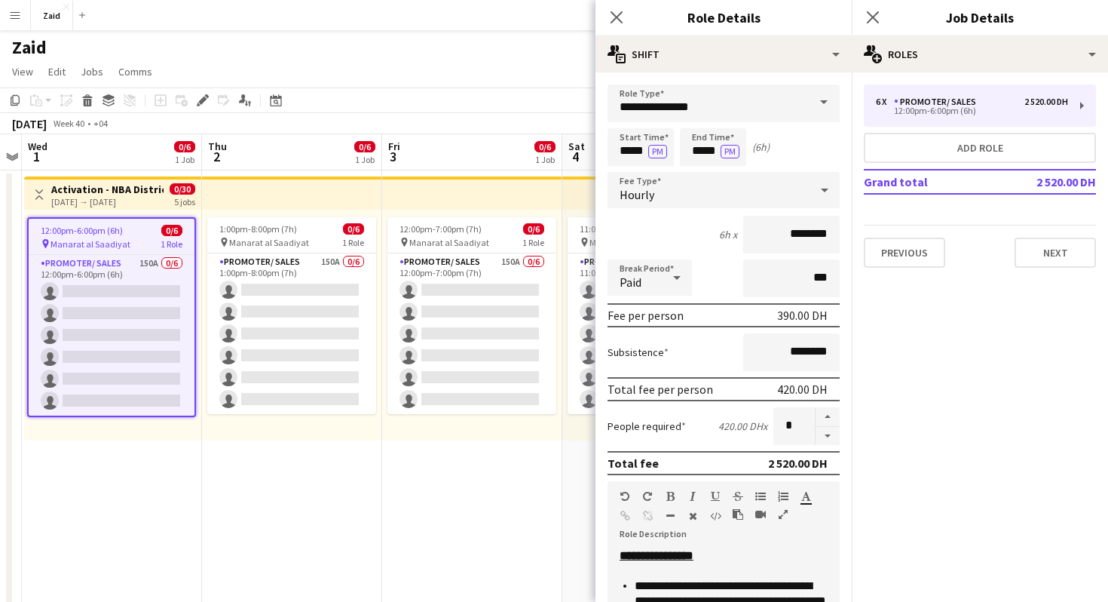
click at [861, 12] on div "Close pop-in" at bounding box center [873, 17] width 42 height 35
click at [868, 13] on icon at bounding box center [872, 17] width 14 height 14
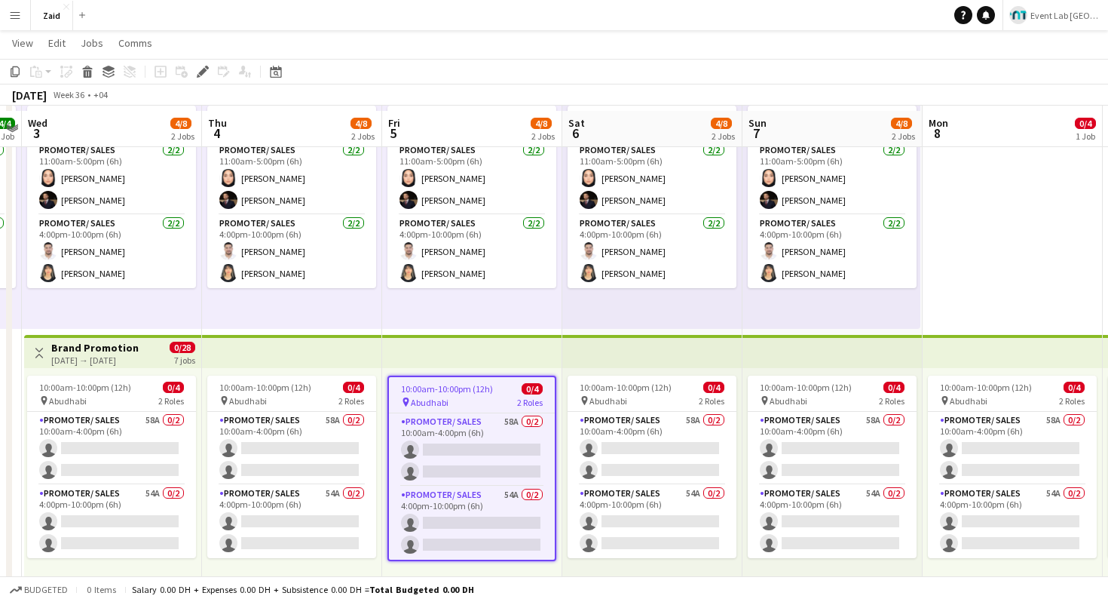
scroll to position [116, 0]
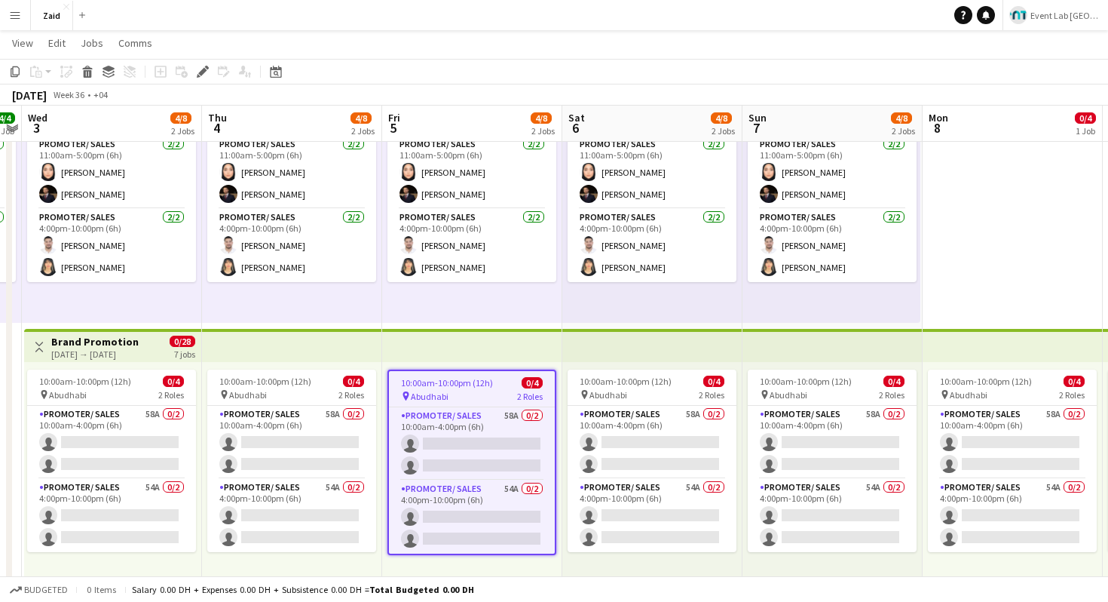
click at [472, 395] on div "pin Abudhabi 2 Roles" at bounding box center [472, 396] width 166 height 12
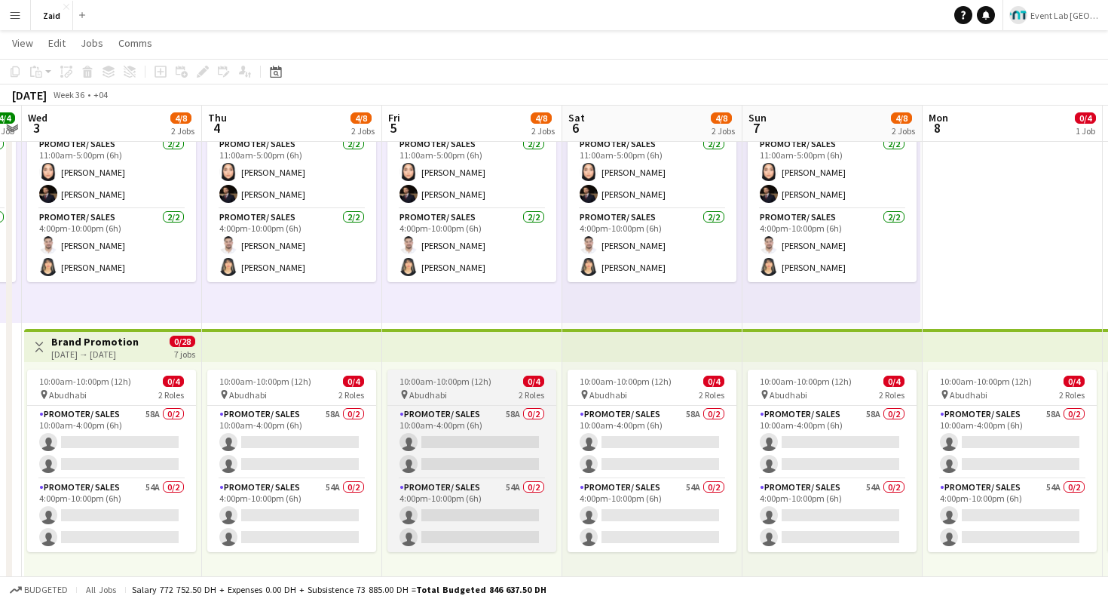
click at [472, 395] on div "pin Abudhabi 2 Roles" at bounding box center [472, 394] width 169 height 12
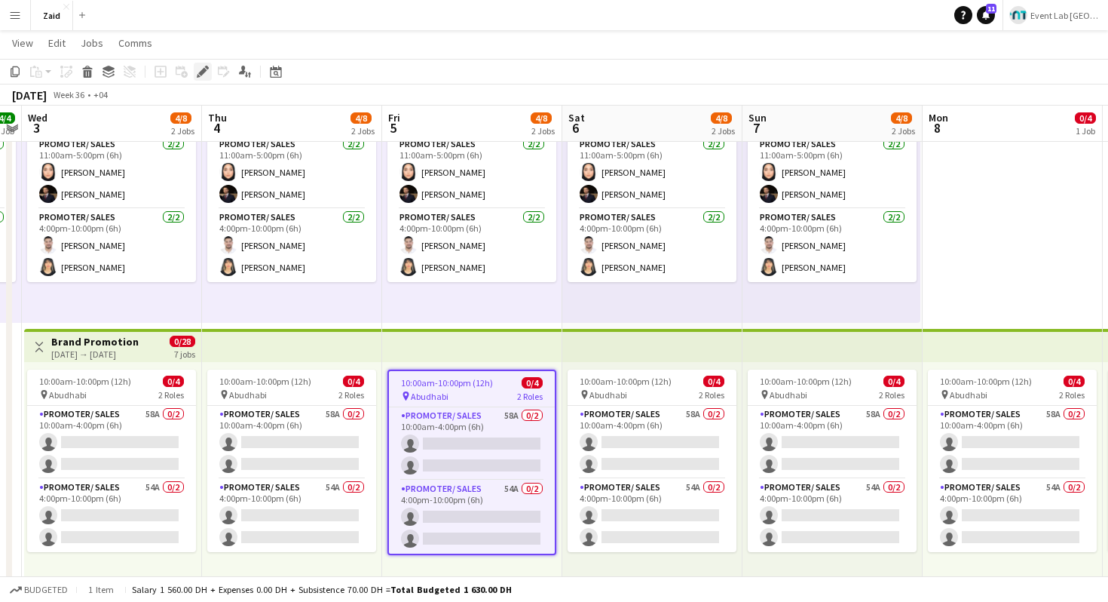
click at [201, 79] on div "Edit" at bounding box center [203, 72] width 18 height 18
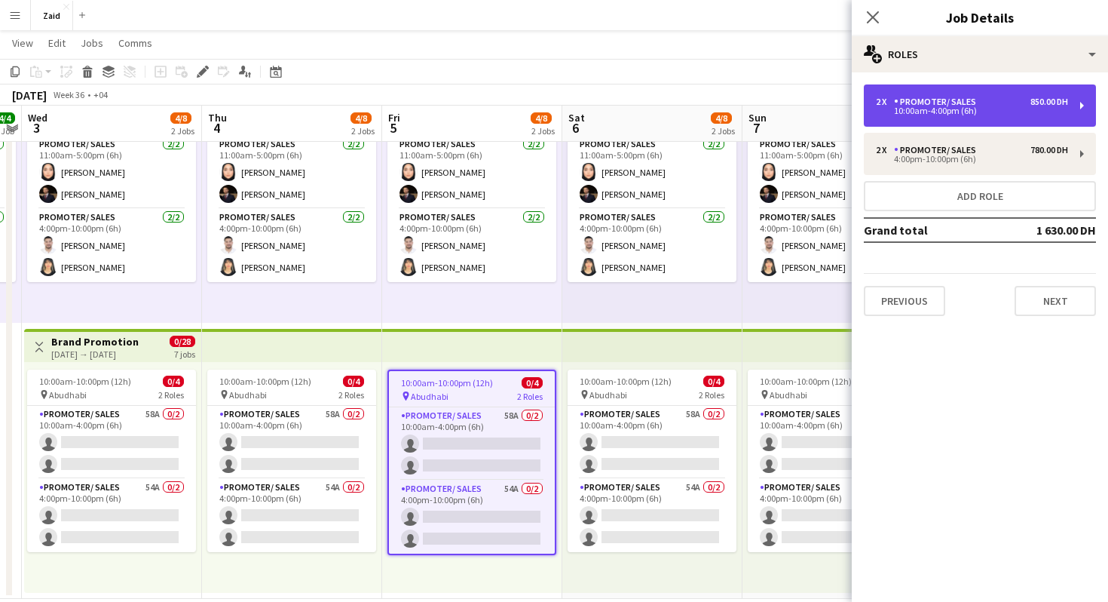
click at [973, 115] on div "10:00am-4:00pm (6h)" at bounding box center [972, 111] width 192 height 8
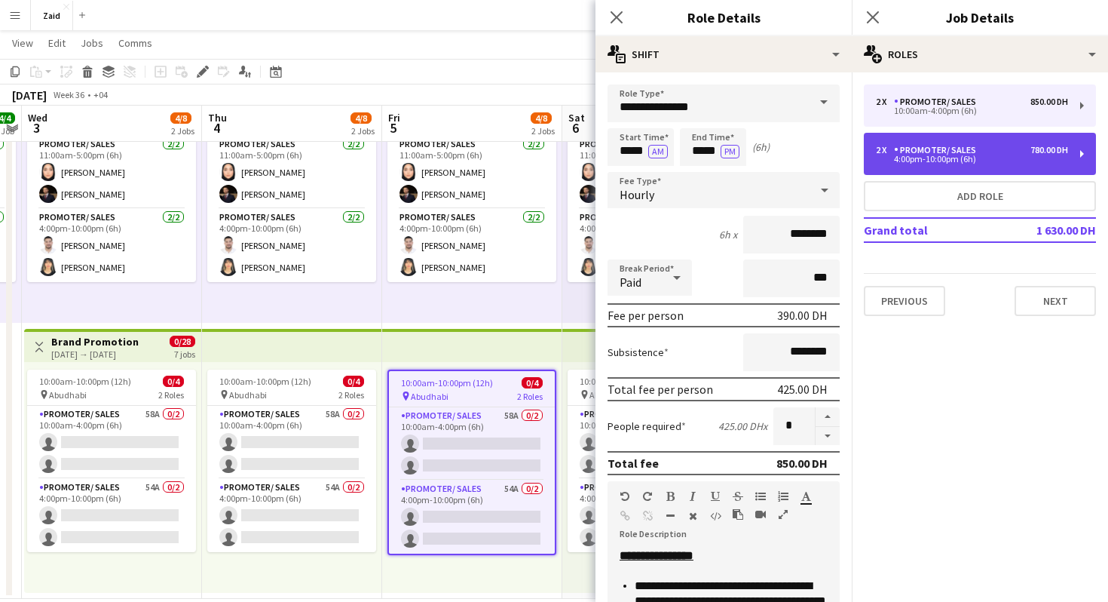
click at [901, 161] on div "4:00pm-10:00pm (6h)" at bounding box center [972, 159] width 192 height 8
type input "*****"
type input "*******"
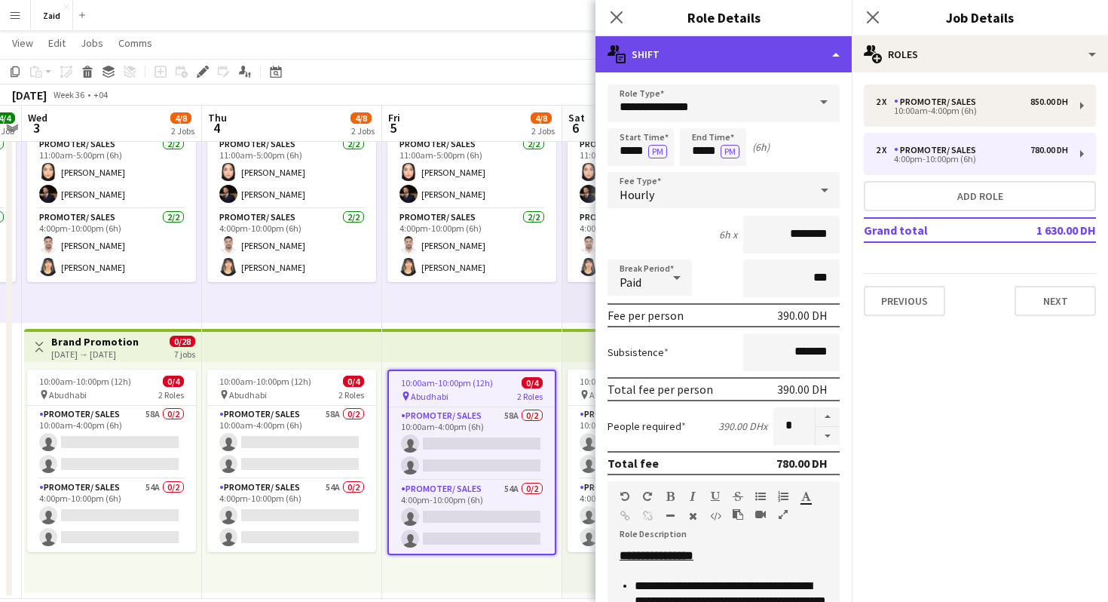
click at [673, 54] on div "multiple-actions-text Shift" at bounding box center [724, 54] width 256 height 36
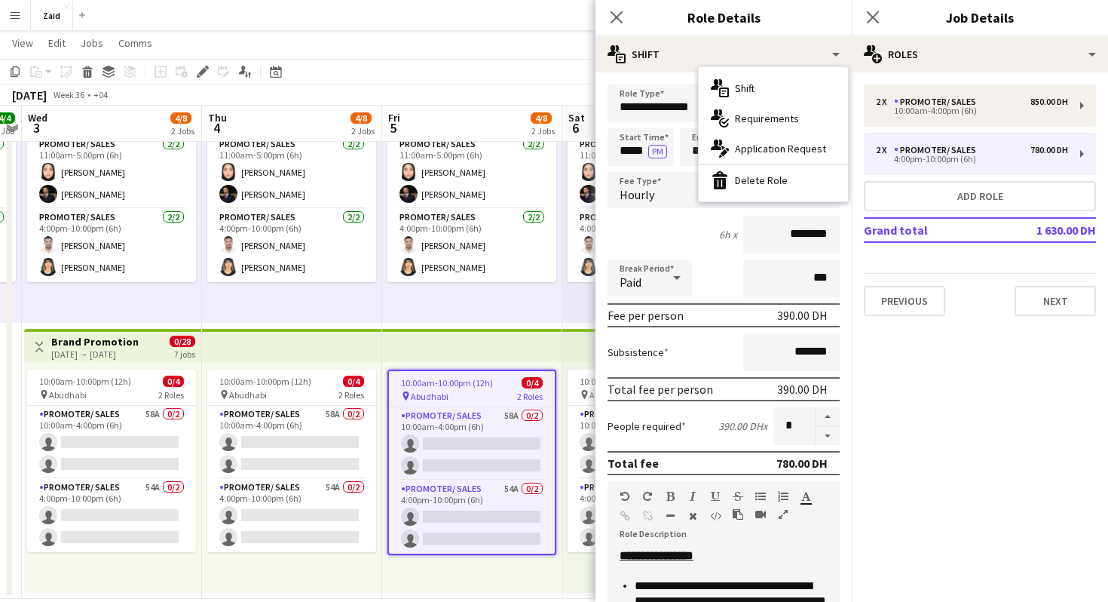
click at [804, 20] on h3 "Role Details" at bounding box center [724, 18] width 256 height 20
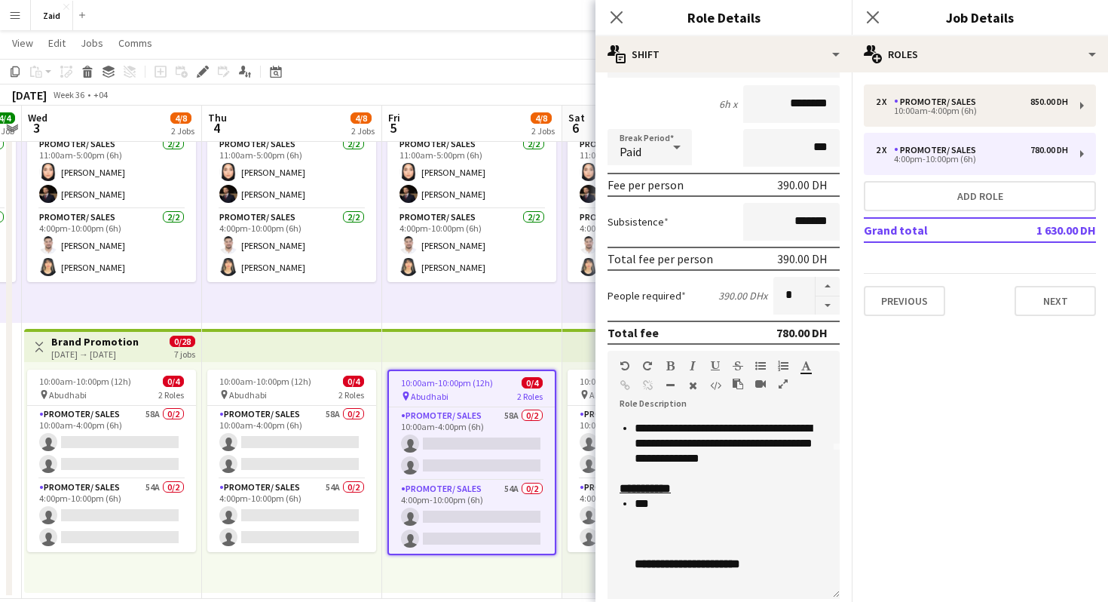
scroll to position [0, 0]
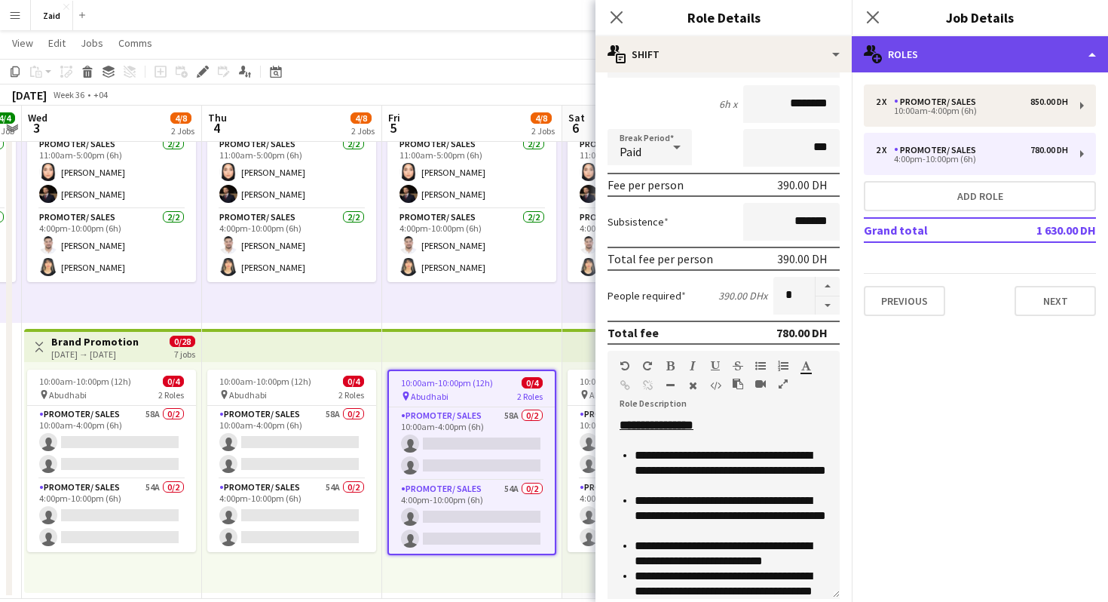
click at [884, 59] on div "multiple-users-add Roles" at bounding box center [980, 54] width 256 height 36
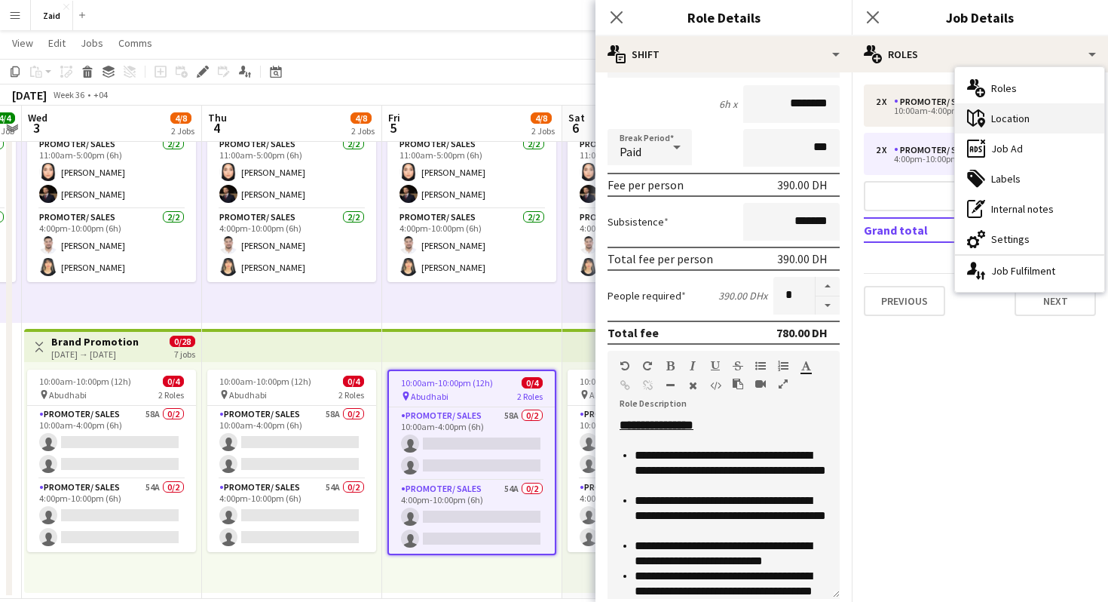
click at [988, 121] on div "maps-pin-1 Location" at bounding box center [1029, 118] width 149 height 30
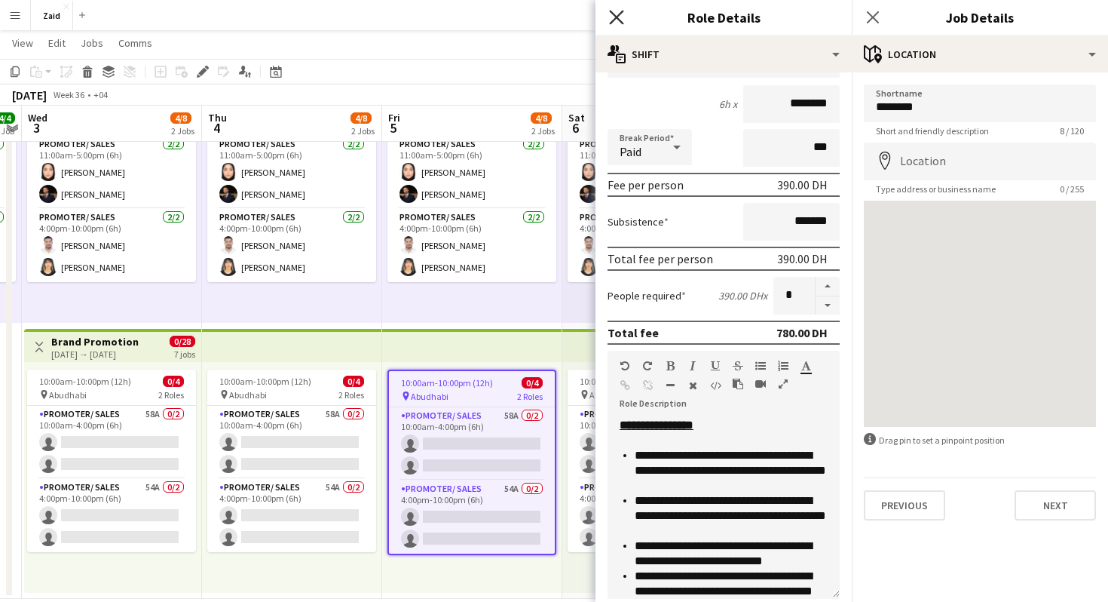
click at [617, 17] on icon at bounding box center [616, 17] width 14 height 14
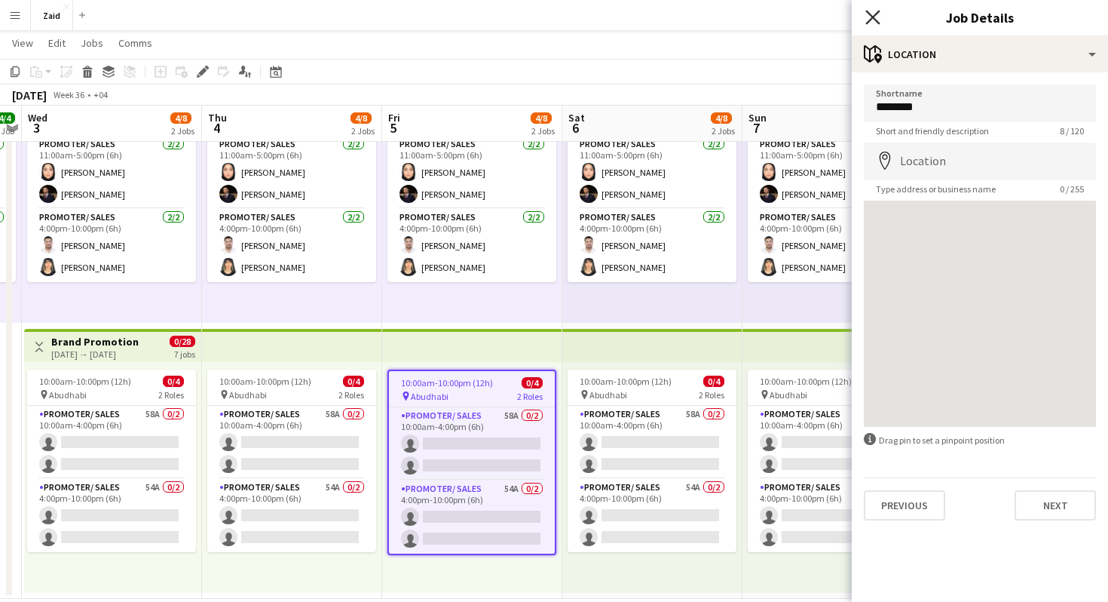
click at [878, 16] on icon "Close pop-in" at bounding box center [872, 17] width 14 height 14
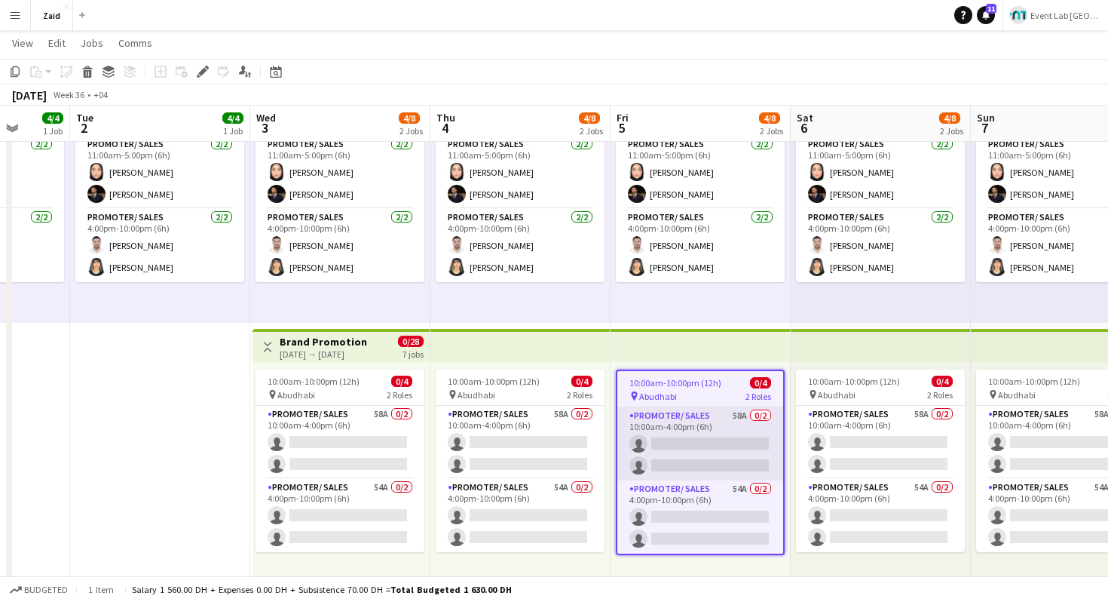
scroll to position [0, 469]
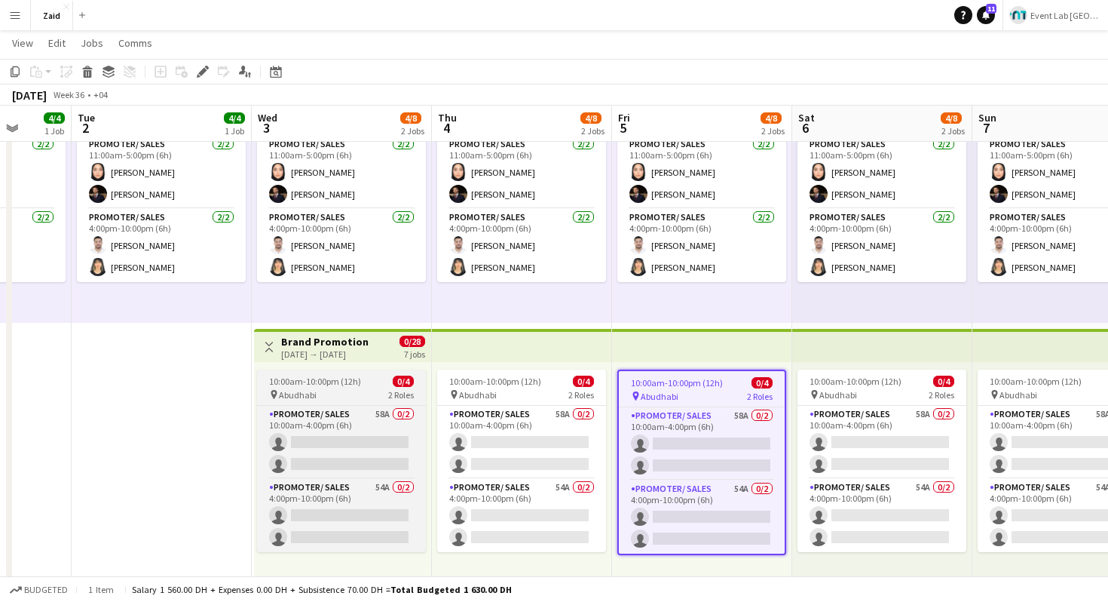
click at [359, 377] on div "10:00am-10:00pm (12h) 0/4" at bounding box center [341, 380] width 169 height 11
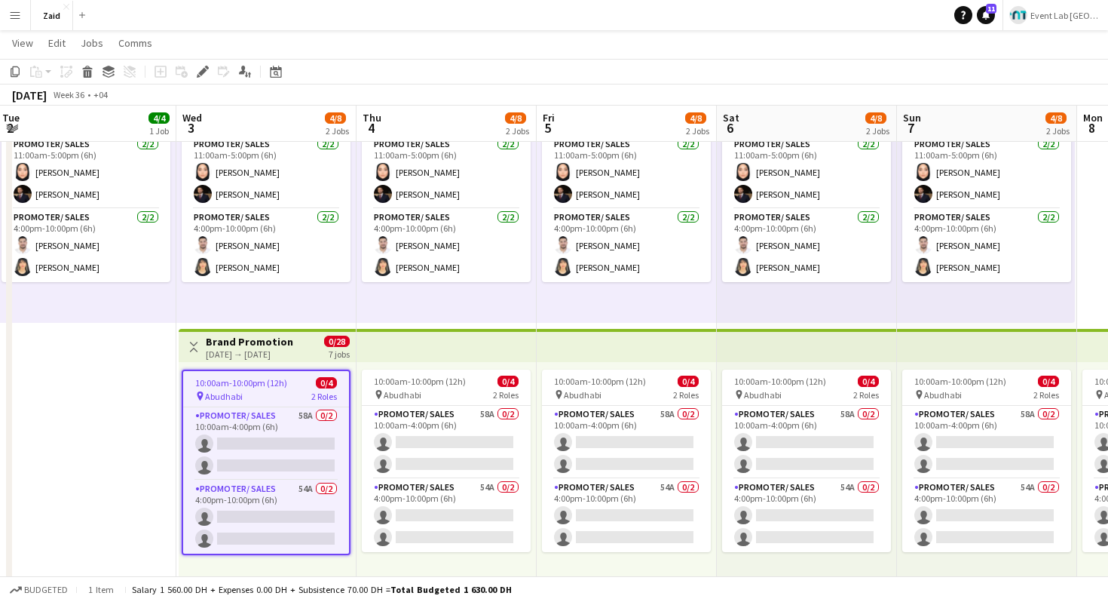
scroll to position [0, 542]
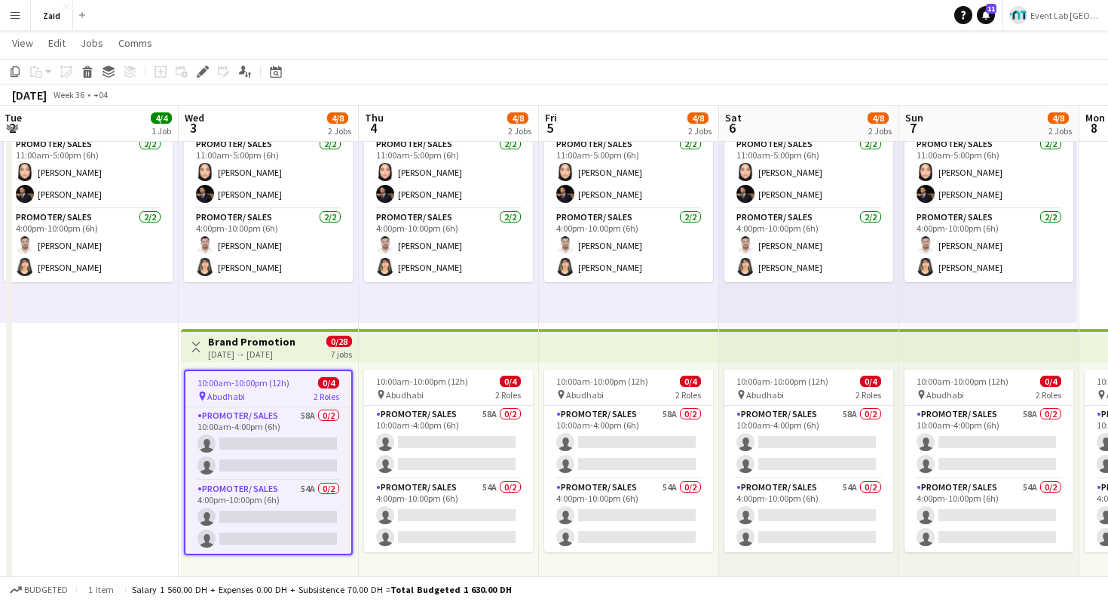
drag, startPoint x: 362, startPoint y: 335, endPoint x: 289, endPoint y: 341, distance: 73.3
click at [289, 341] on app-calendar-viewport "Sat 30 4/4 1 Job Sun 31 4/4 1 Job Mon 1 4/4 1 Job Tue 2 4/4 1 Job Wed 3 4/8 2 J…" at bounding box center [554, 271] width 1108 height 656
